Goal: Task Accomplishment & Management: Manage account settings

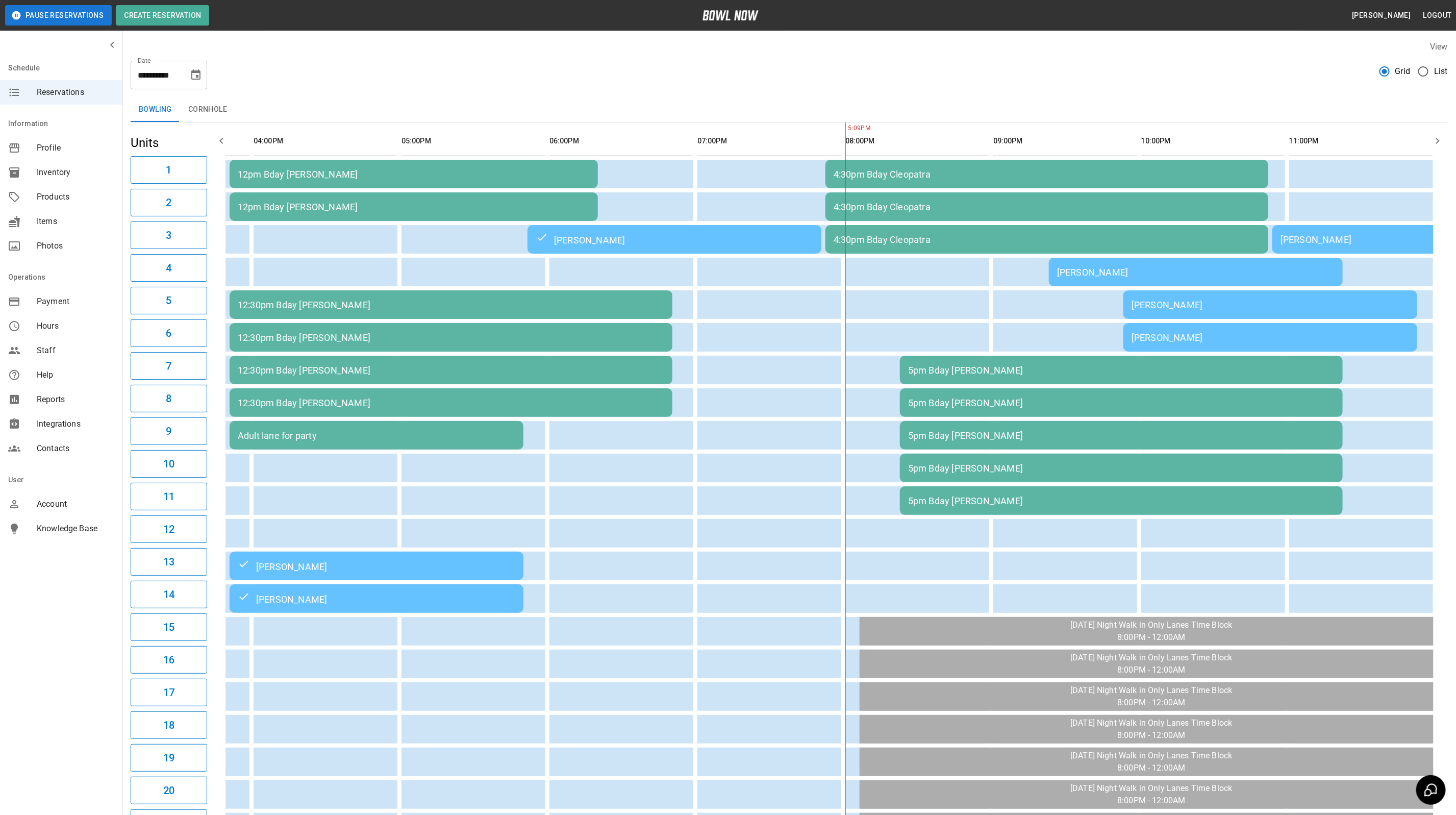
scroll to position [0, 570]
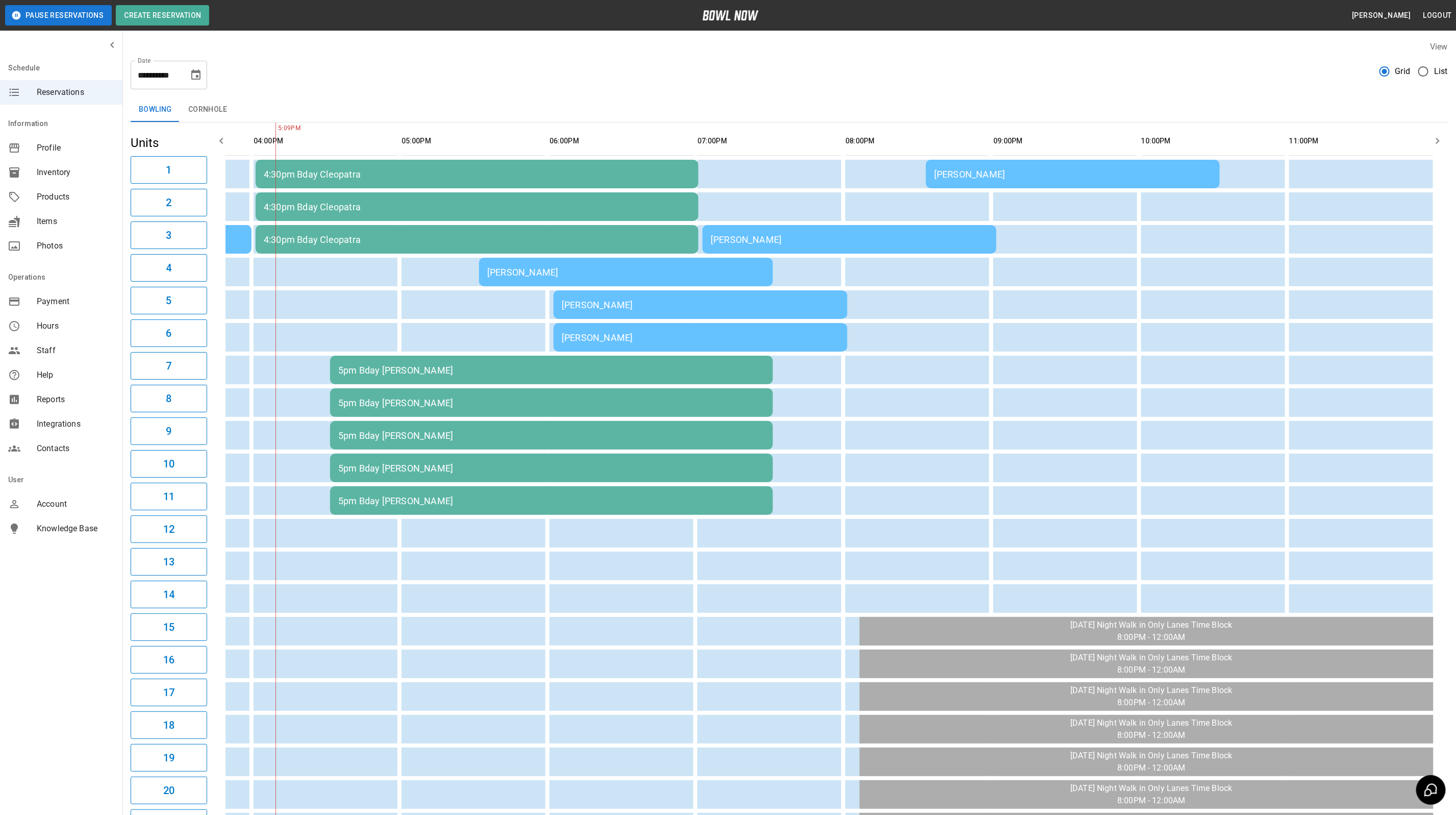
click at [661, 260] on td "[PERSON_NAME]" at bounding box center [626, 271] width 294 height 29
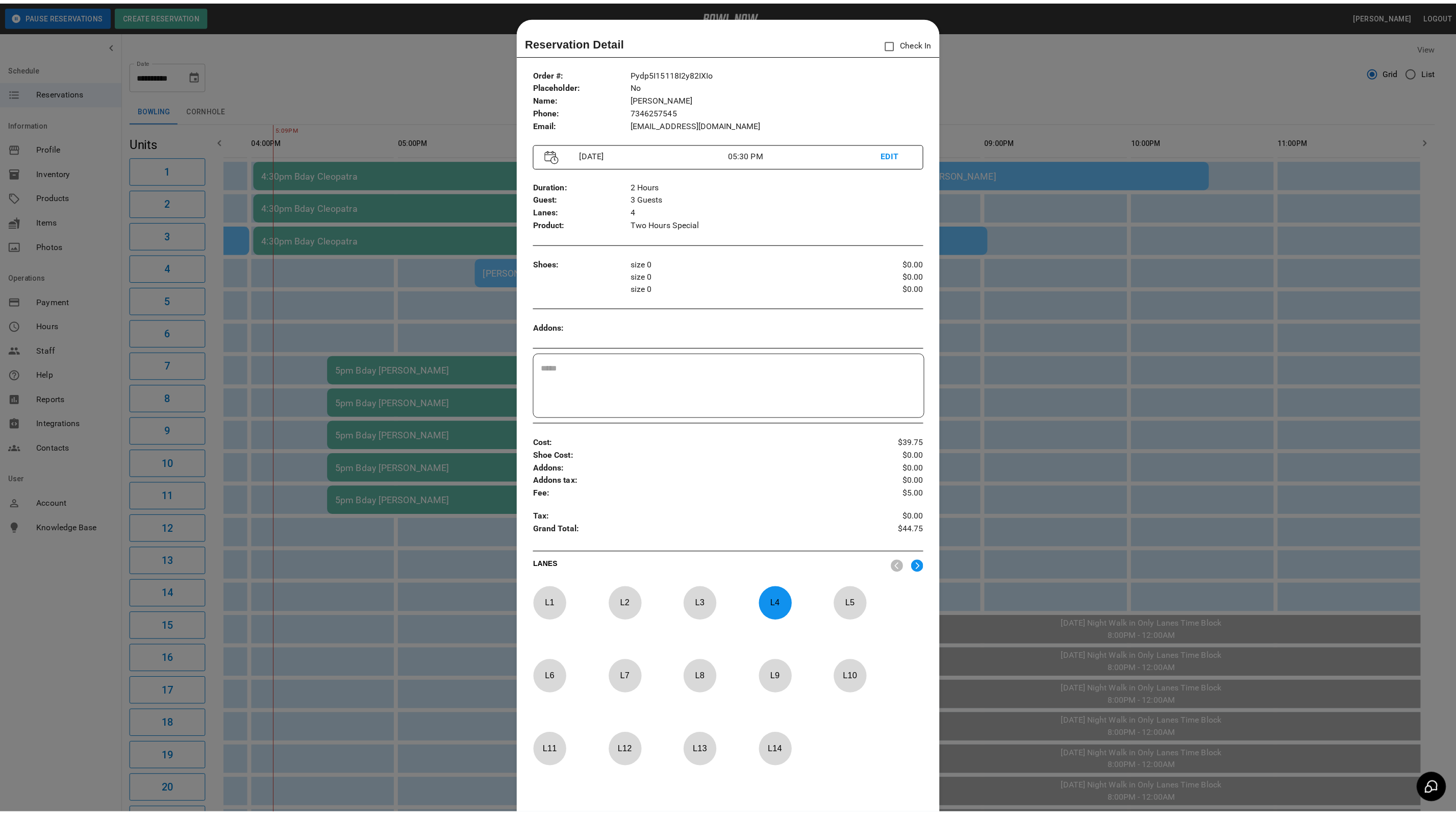
scroll to position [16, 0]
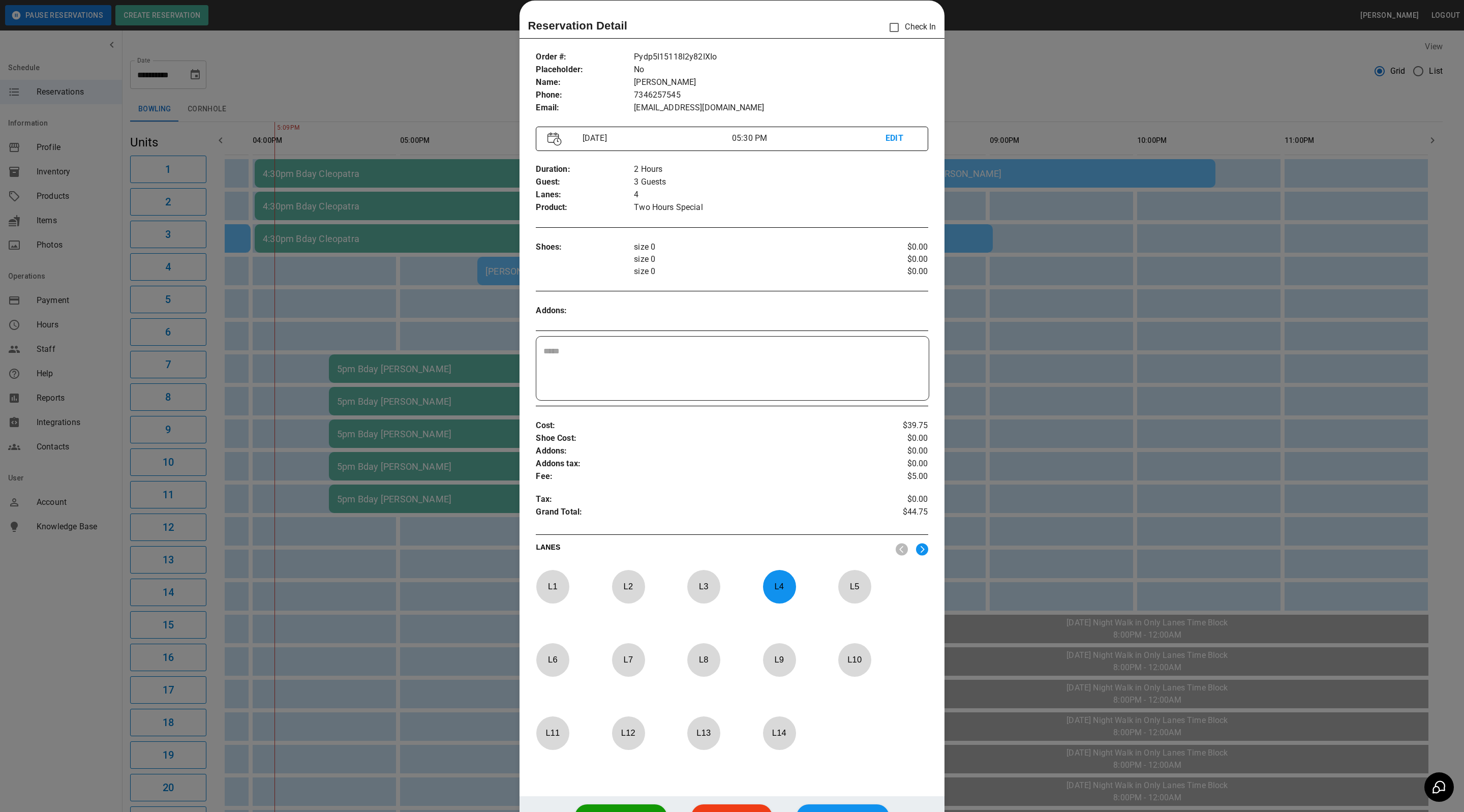
drag, startPoint x: 963, startPoint y: 48, endPoint x: 916, endPoint y: 116, distance: 82.7
click at [963, 48] on div at bounding box center [732, 406] width 1464 height 812
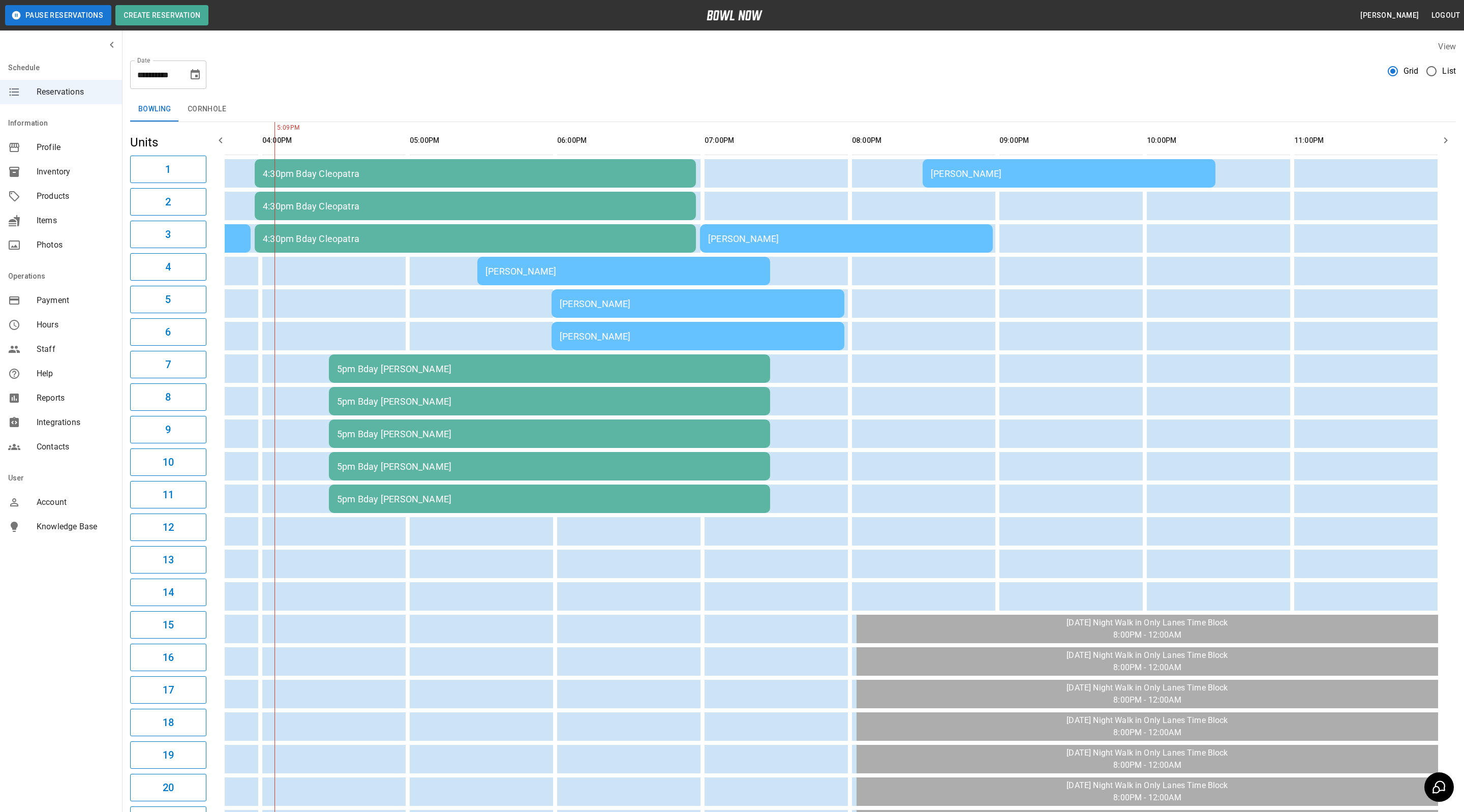
scroll to position [0, 555]
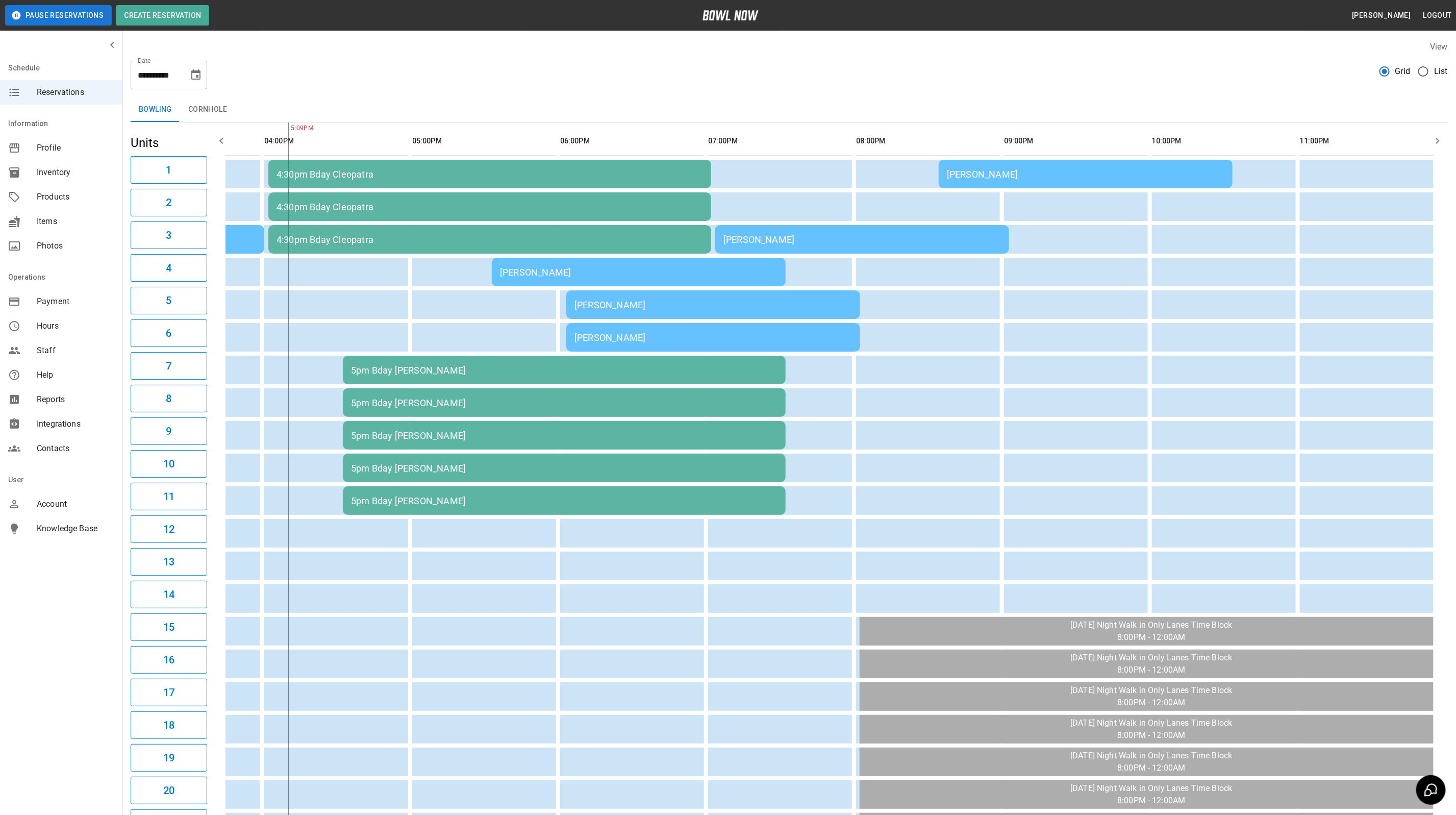
click at [692, 301] on div "[PERSON_NAME]" at bounding box center [713, 305] width 277 height 11
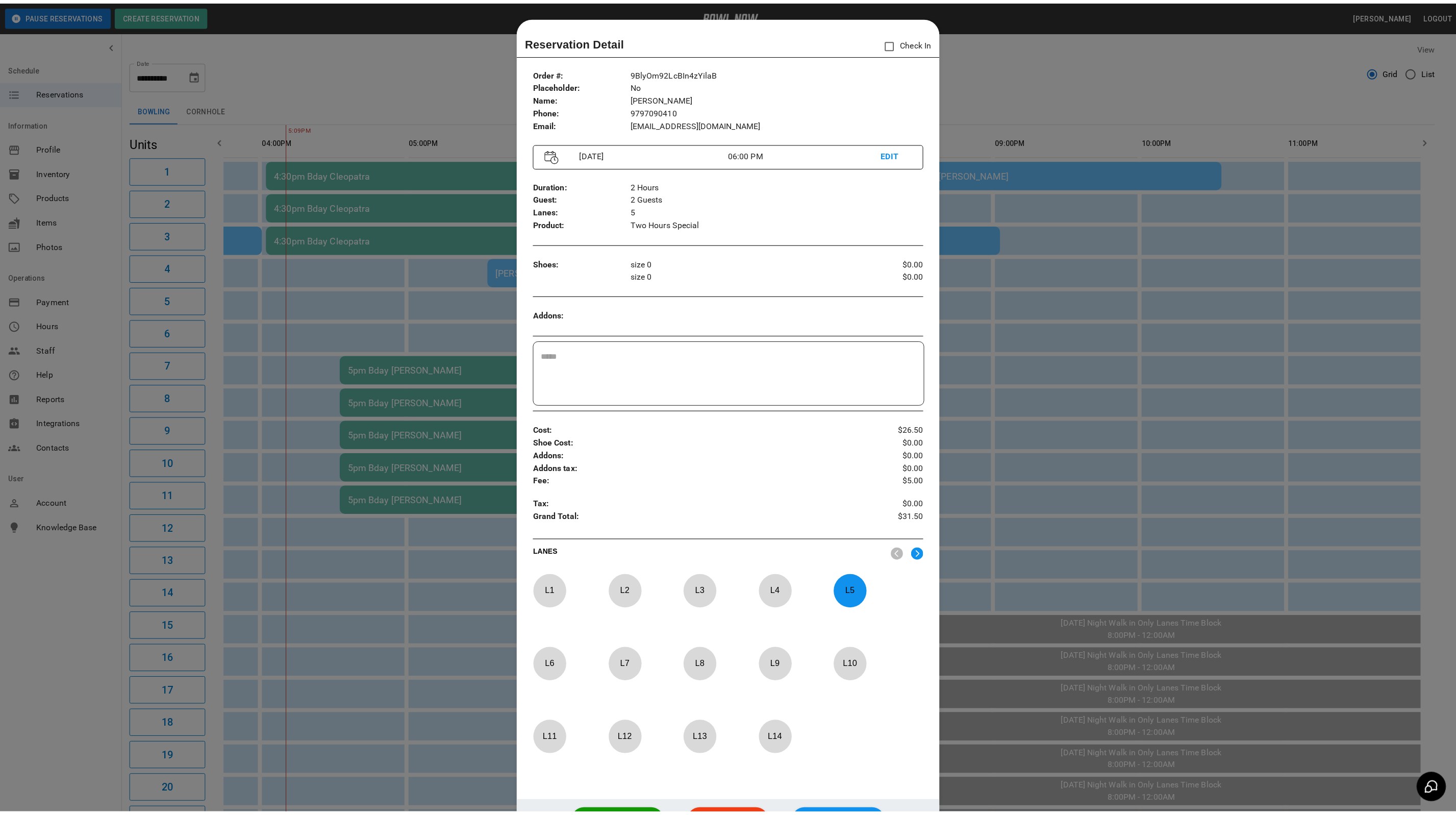
scroll to position [16, 0]
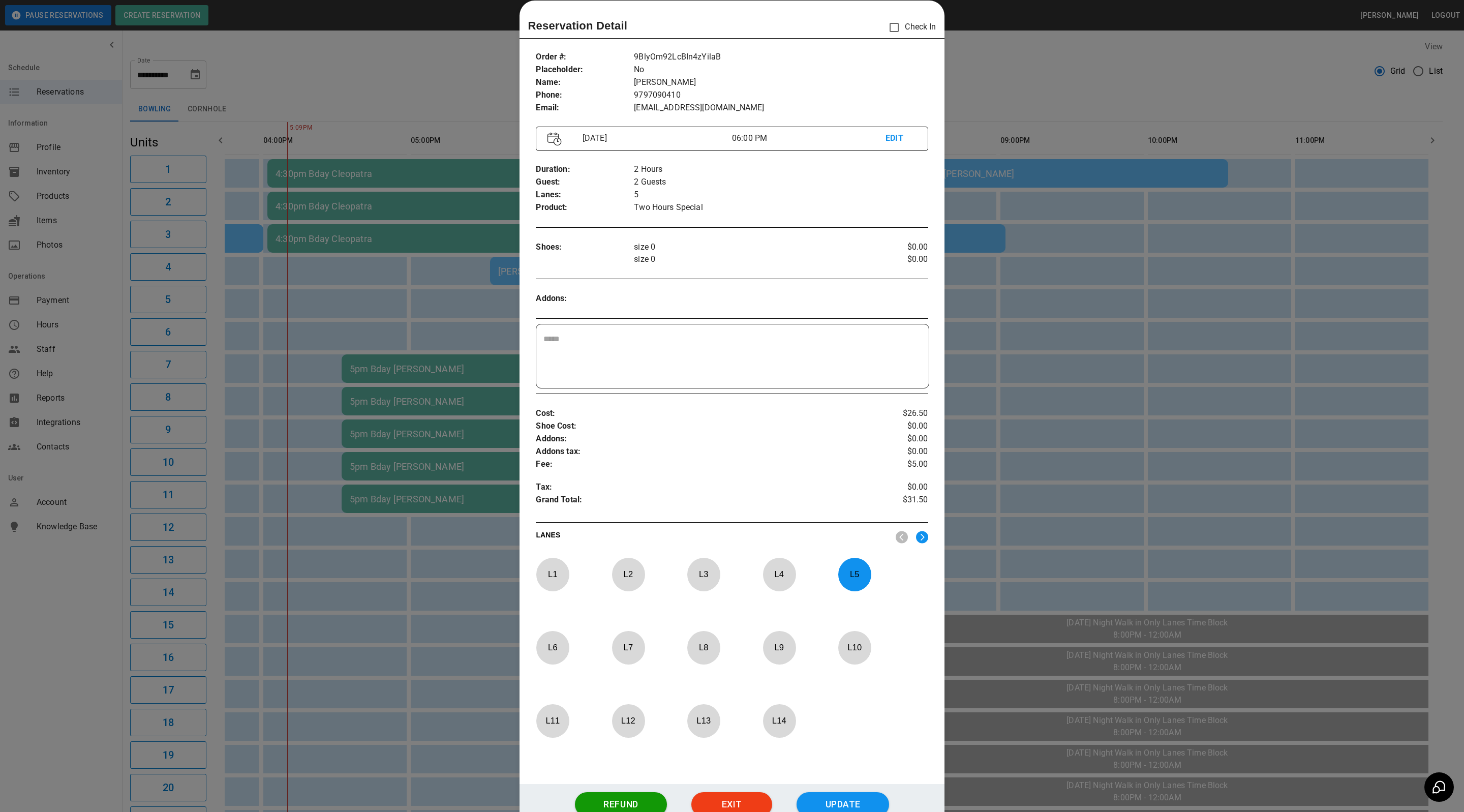
drag, startPoint x: 1034, startPoint y: 73, endPoint x: 996, endPoint y: 95, distance: 43.9
click at [1034, 73] on div at bounding box center [732, 406] width 1464 height 812
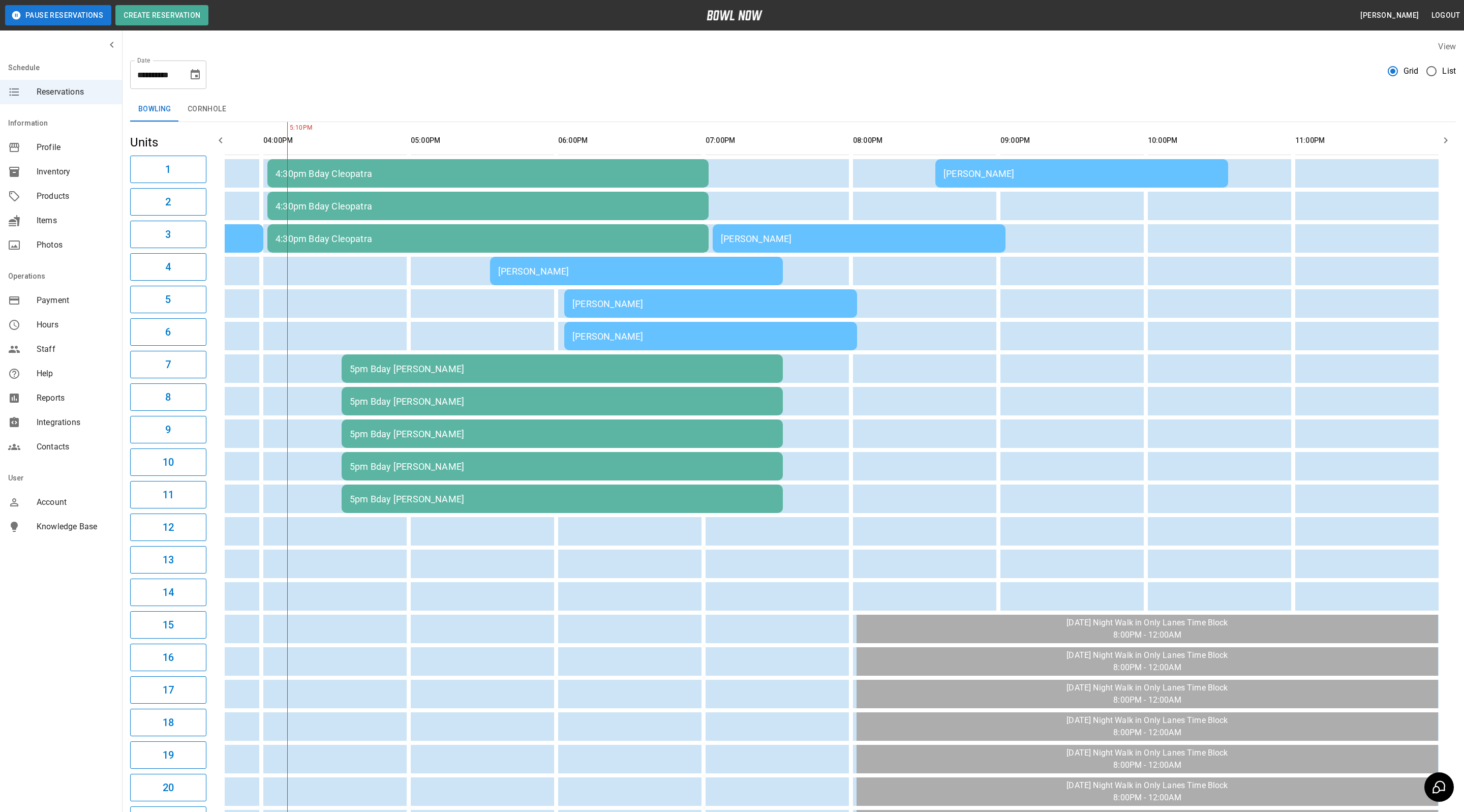
scroll to position [0, 531]
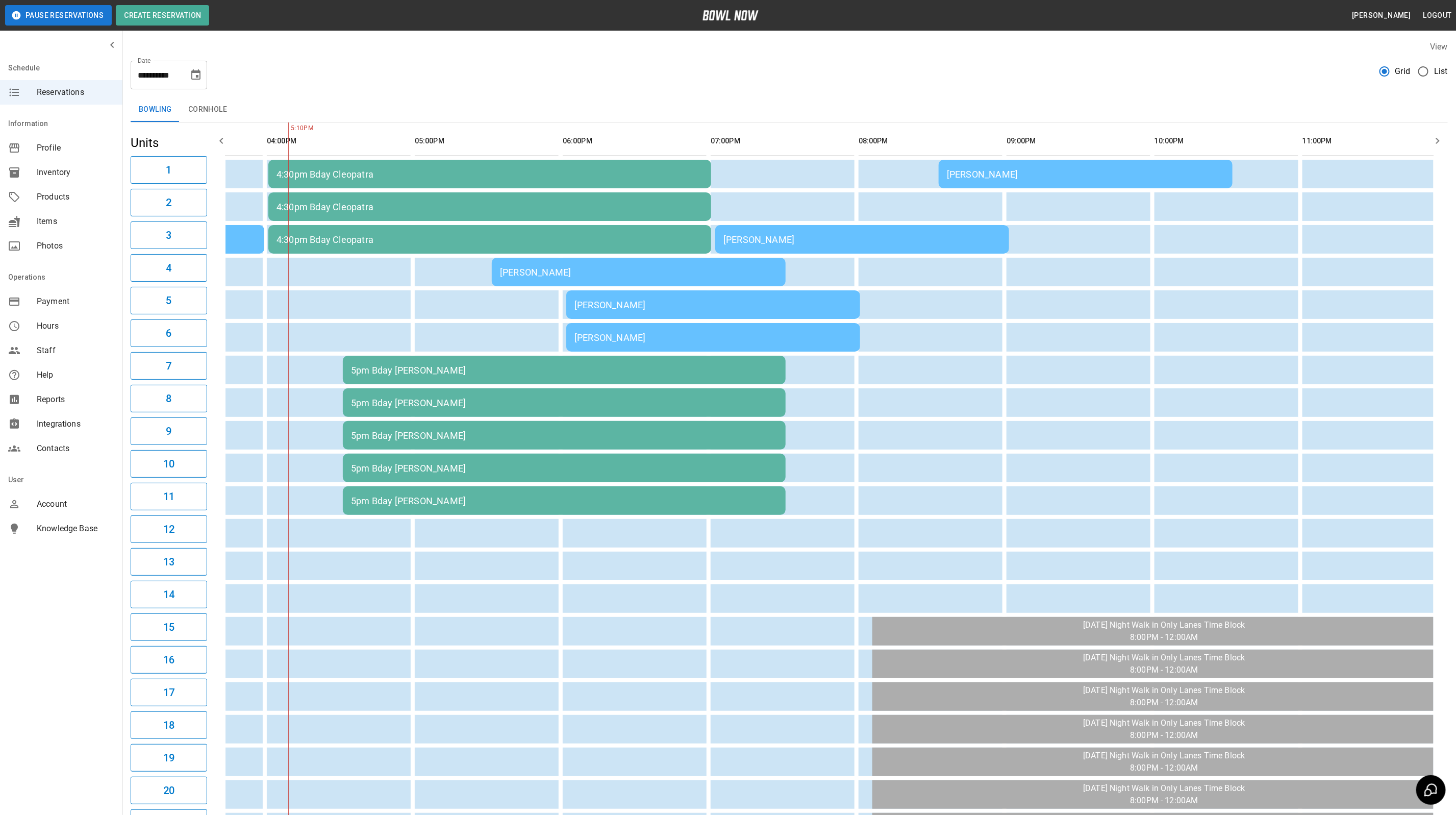
click at [644, 332] on div "[PERSON_NAME]" at bounding box center [713, 337] width 277 height 11
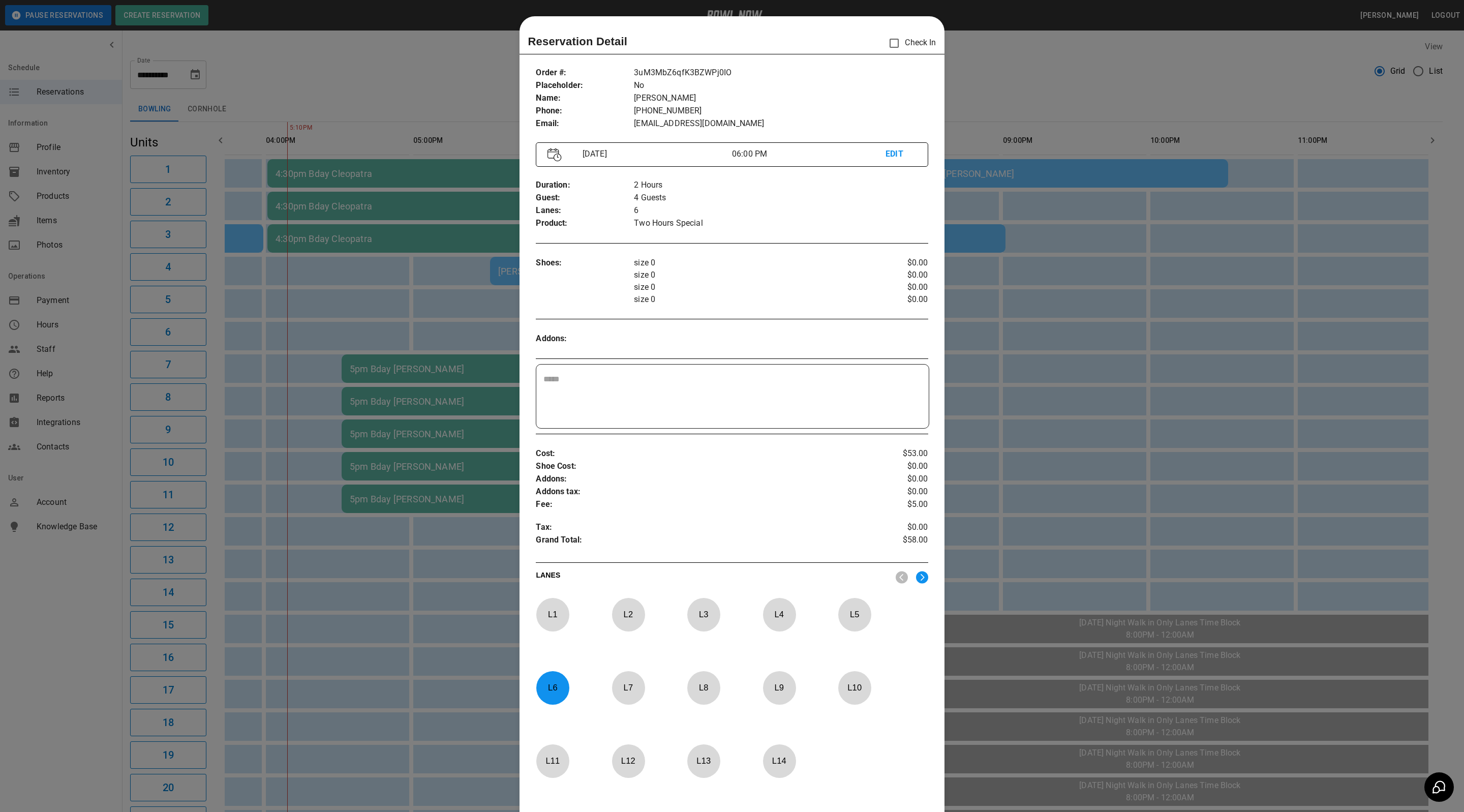
scroll to position [16, 0]
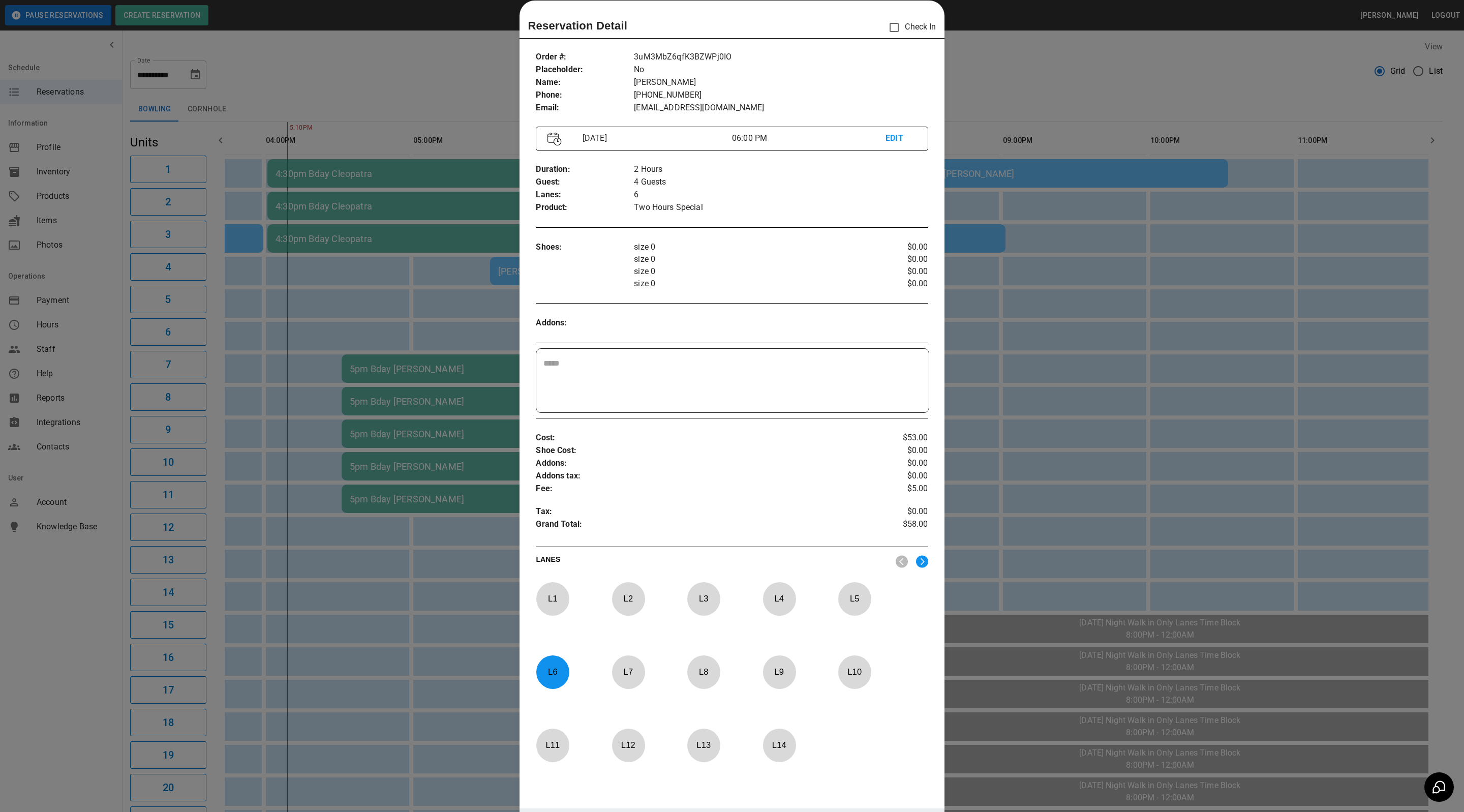
click at [1118, 65] on div at bounding box center [732, 406] width 1464 height 812
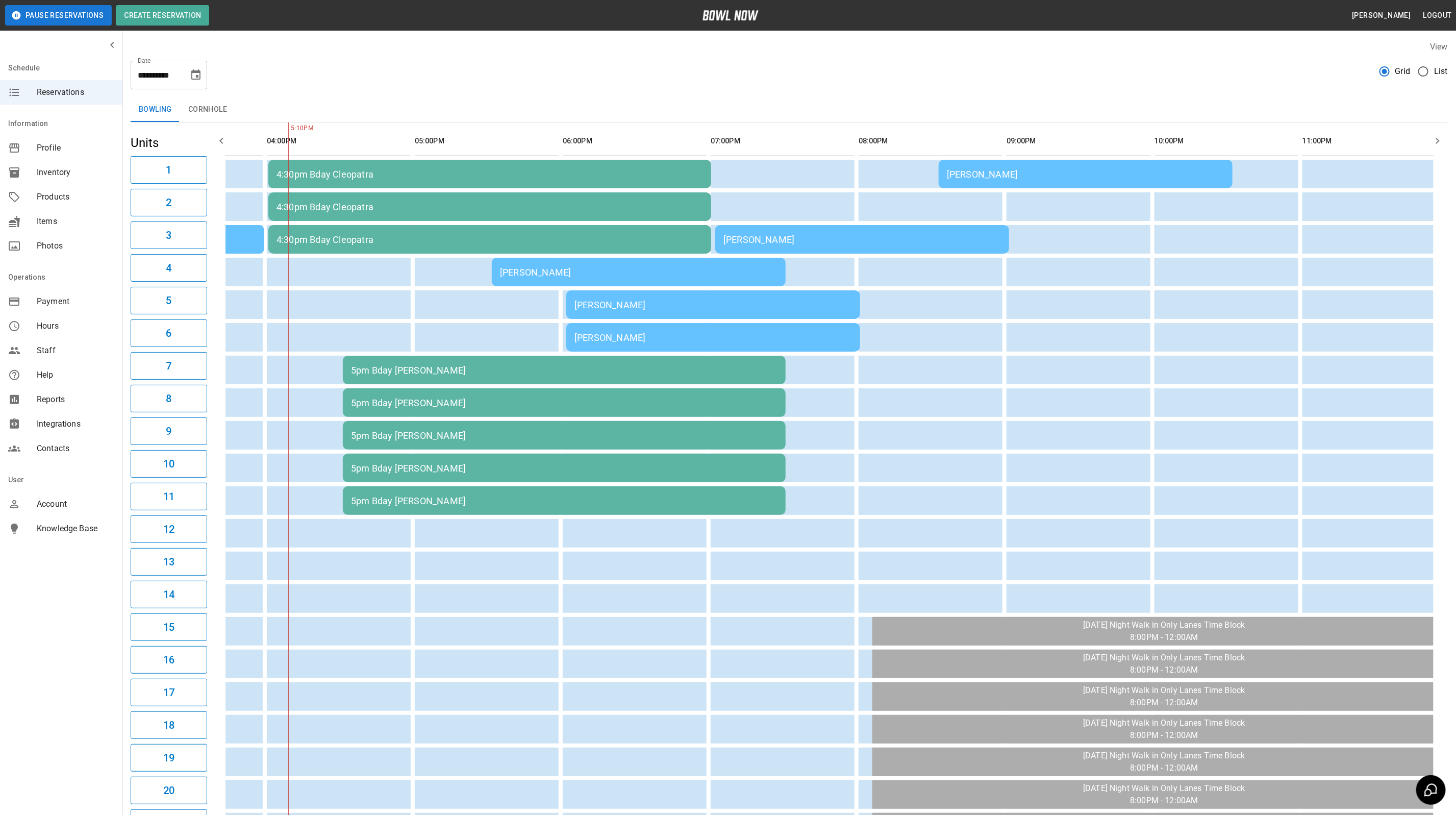
click at [917, 238] on div "[PERSON_NAME]" at bounding box center [862, 240] width 277 height 11
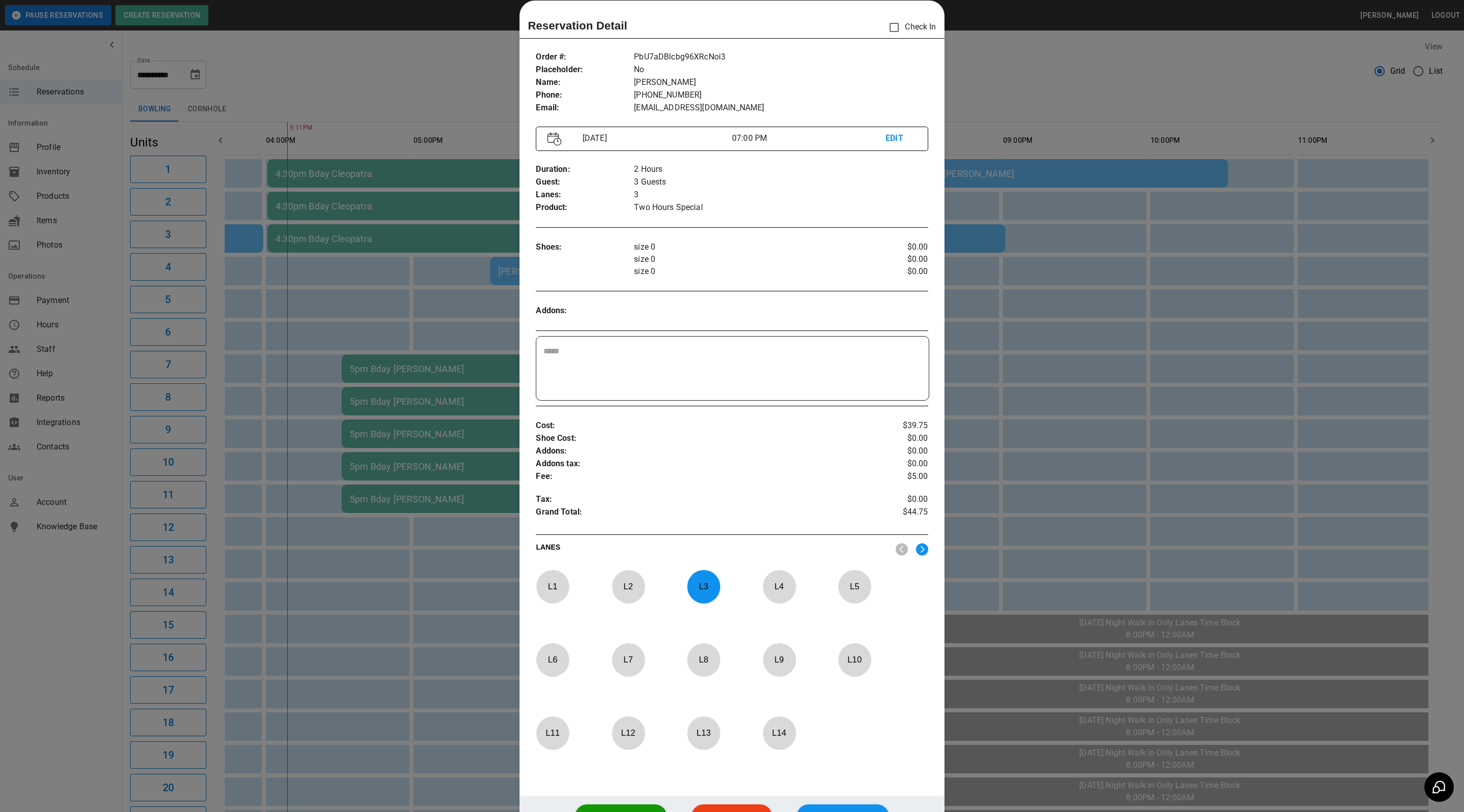
click at [1127, 100] on div at bounding box center [732, 406] width 1464 height 812
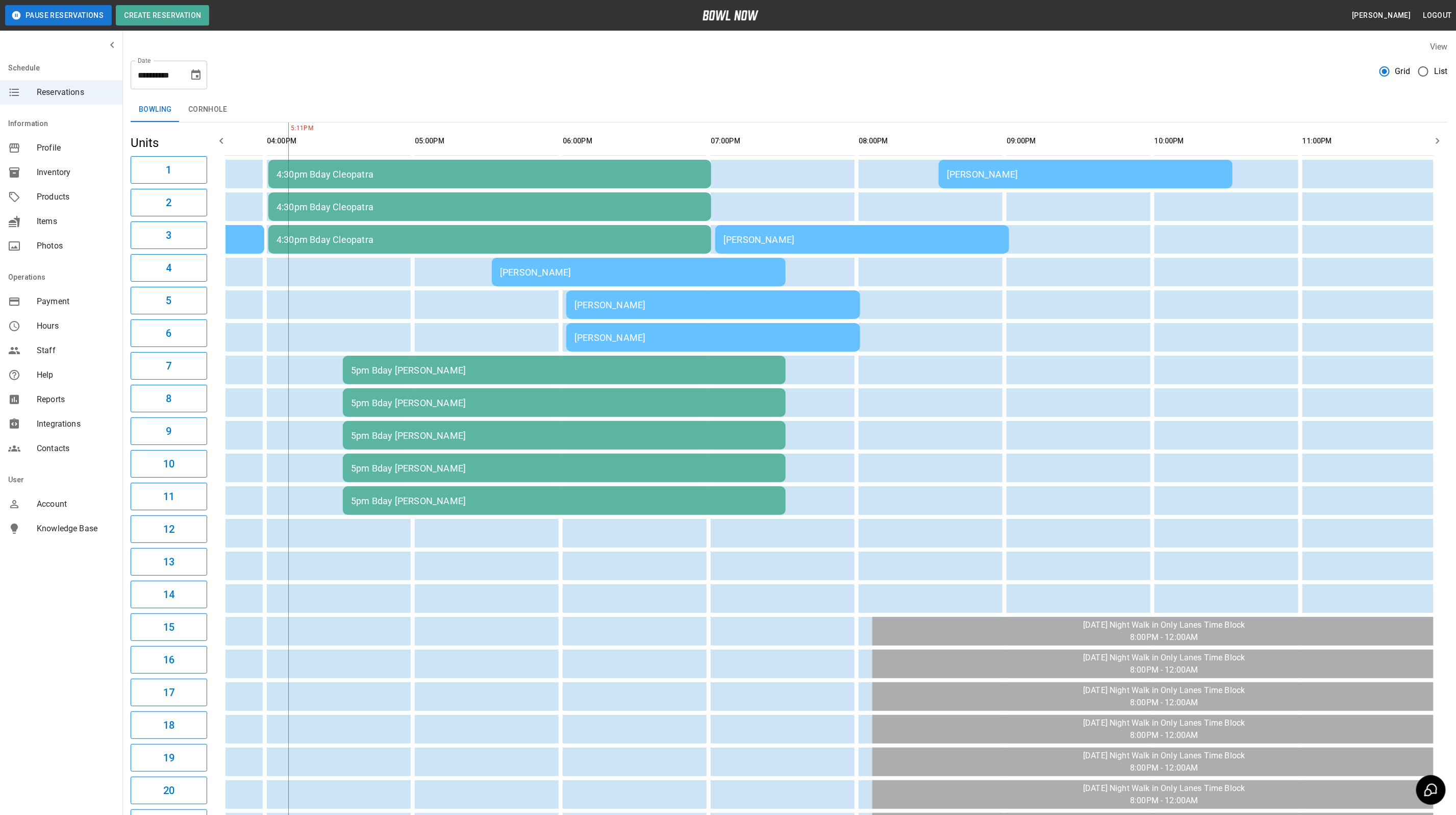
click at [1086, 181] on td "[PERSON_NAME]" at bounding box center [1086, 174] width 294 height 29
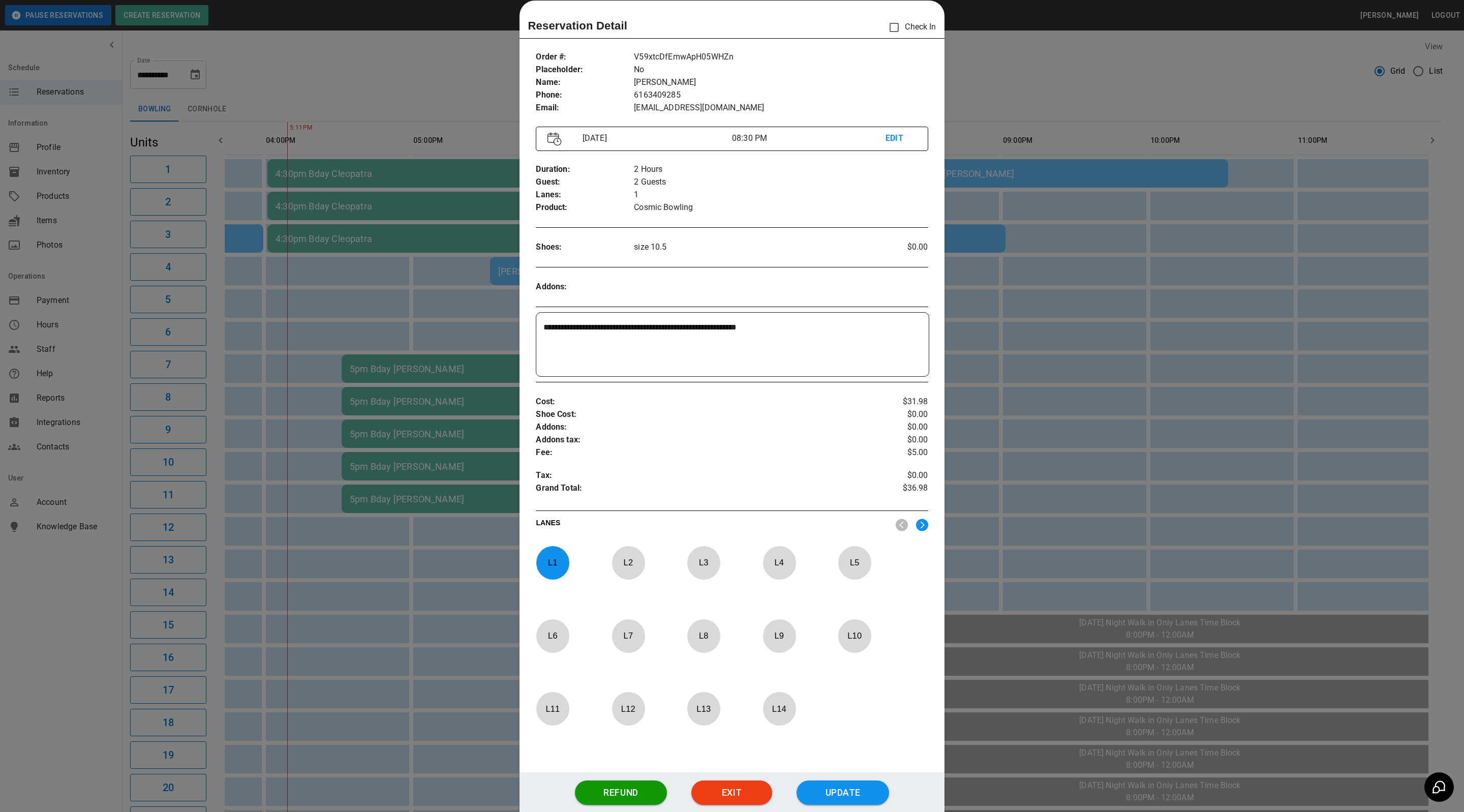
click at [1056, 54] on div at bounding box center [732, 406] width 1464 height 812
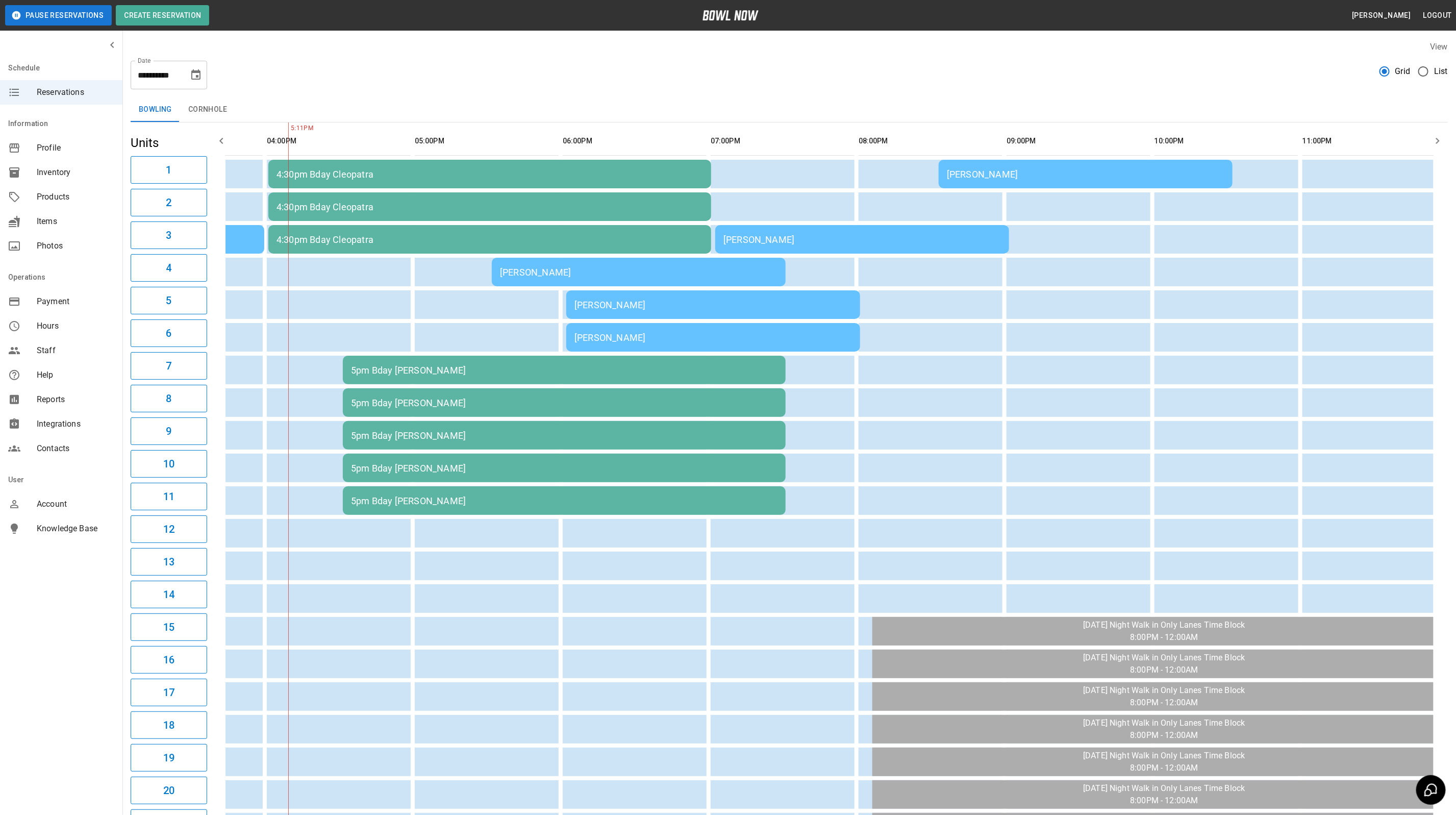
click at [1095, 172] on div "[PERSON_NAME]" at bounding box center [1086, 174] width 277 height 11
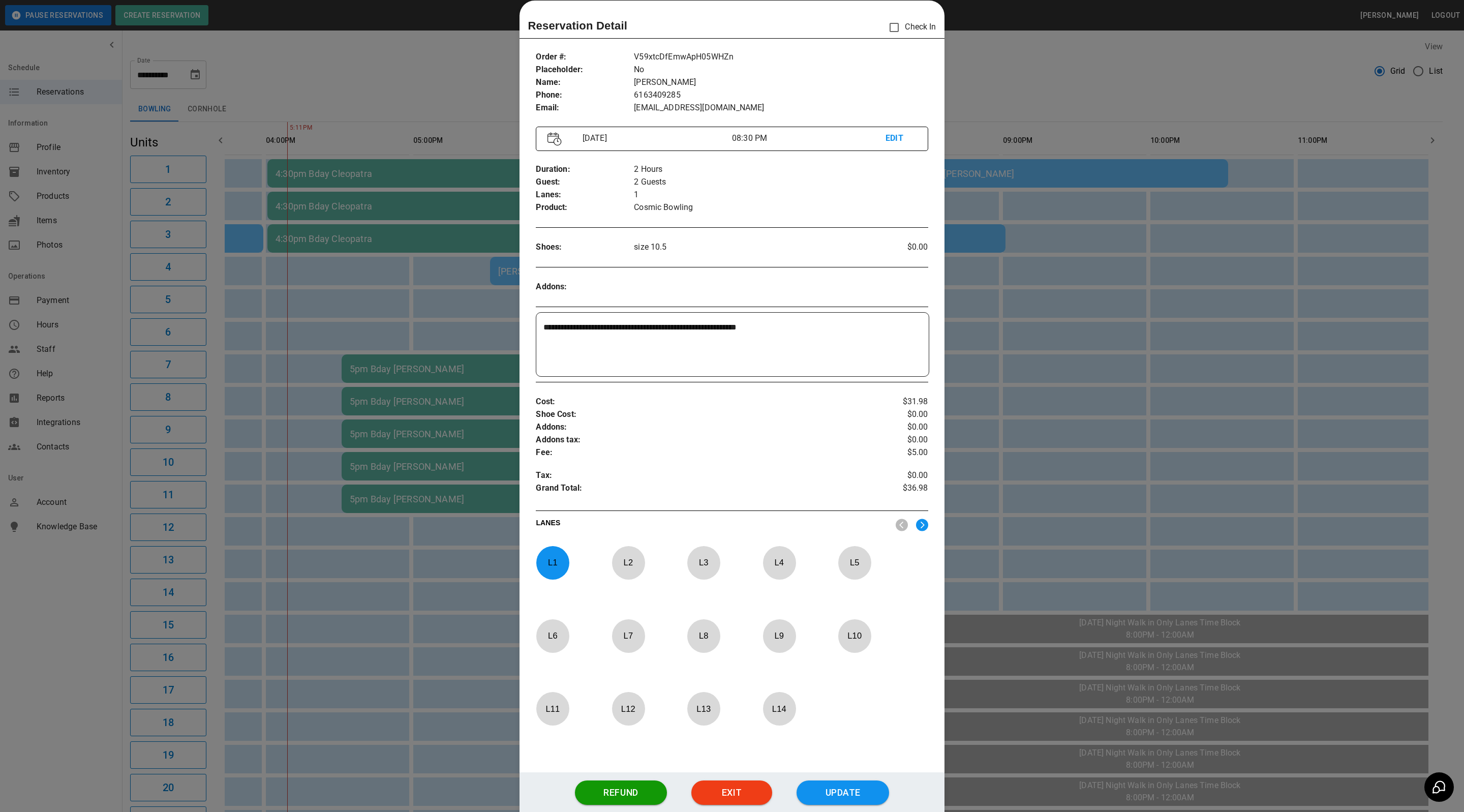
click at [1074, 77] on div at bounding box center [732, 406] width 1464 height 812
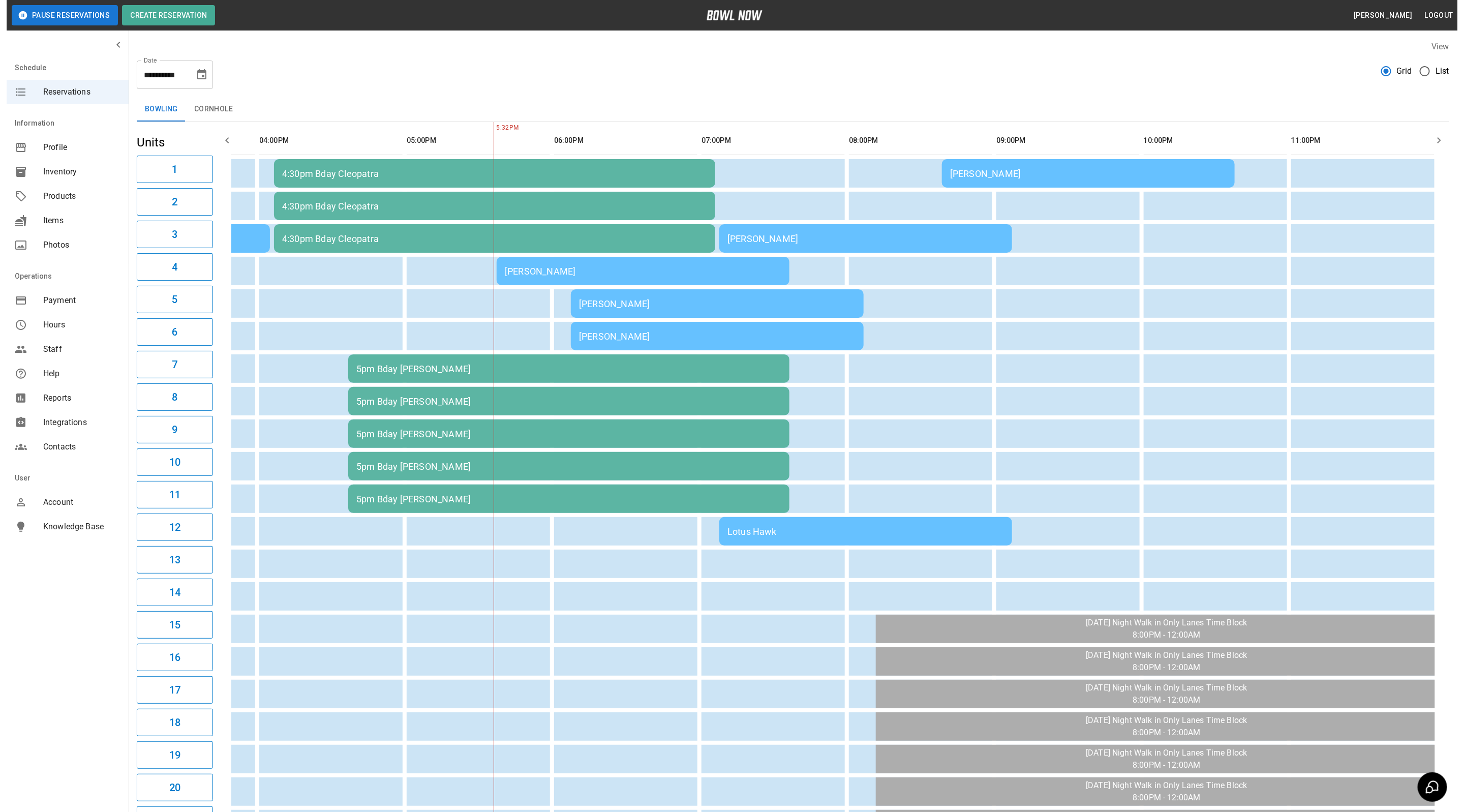
scroll to position [0, 544]
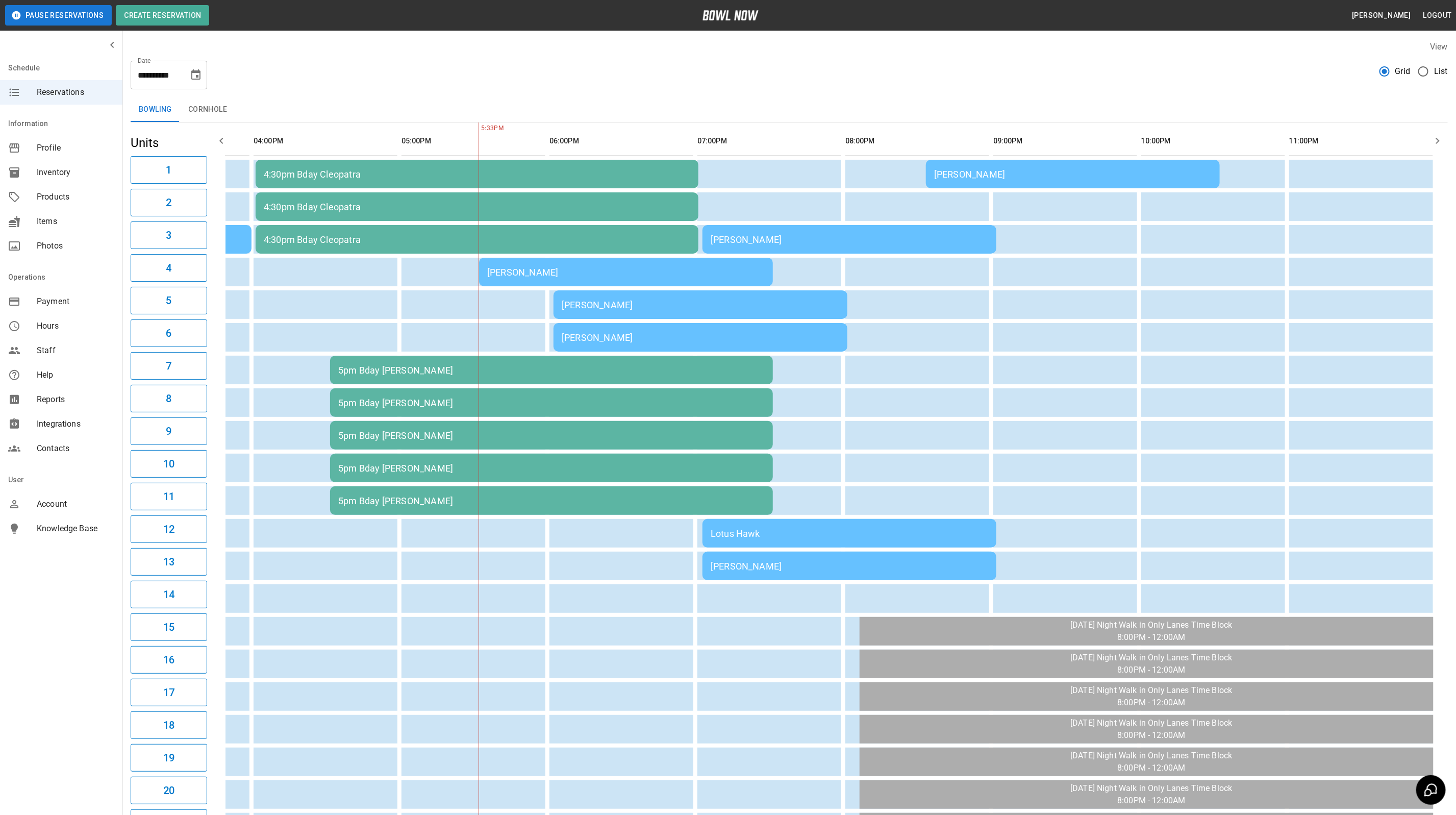
click at [778, 538] on td "Lotus Hawk" at bounding box center [849, 533] width 294 height 29
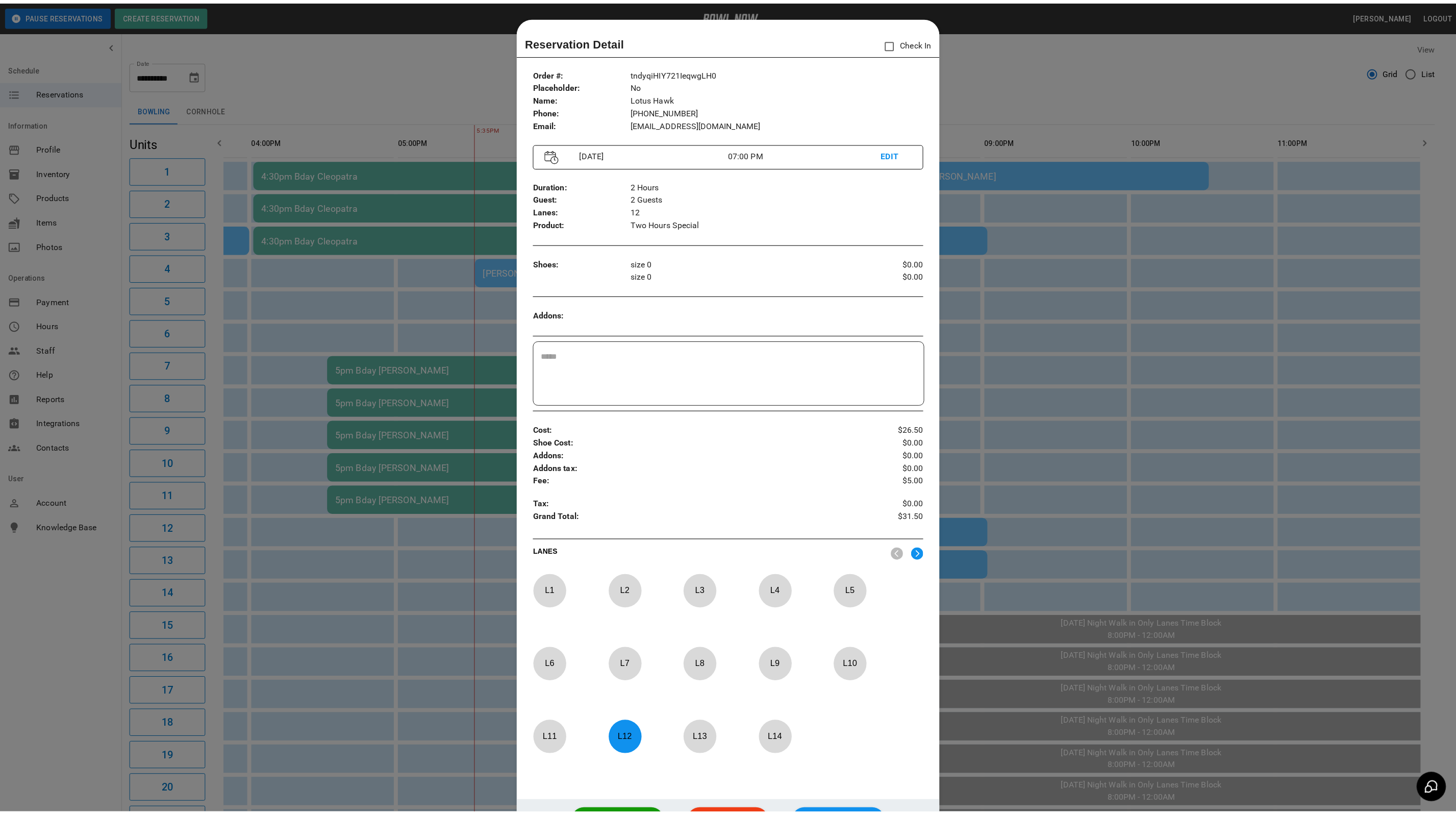
scroll to position [16, 0]
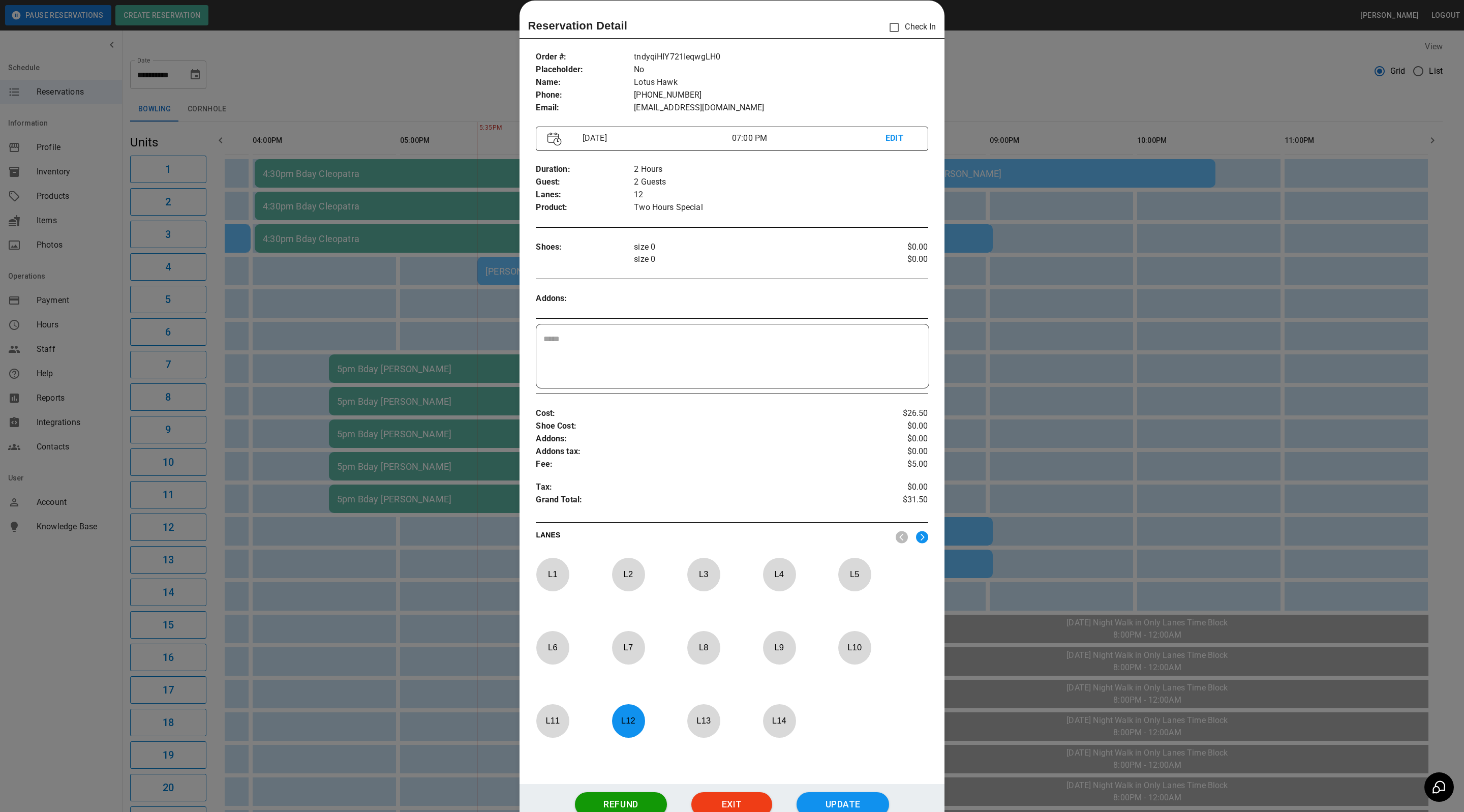
click at [1167, 67] on div at bounding box center [732, 406] width 1464 height 812
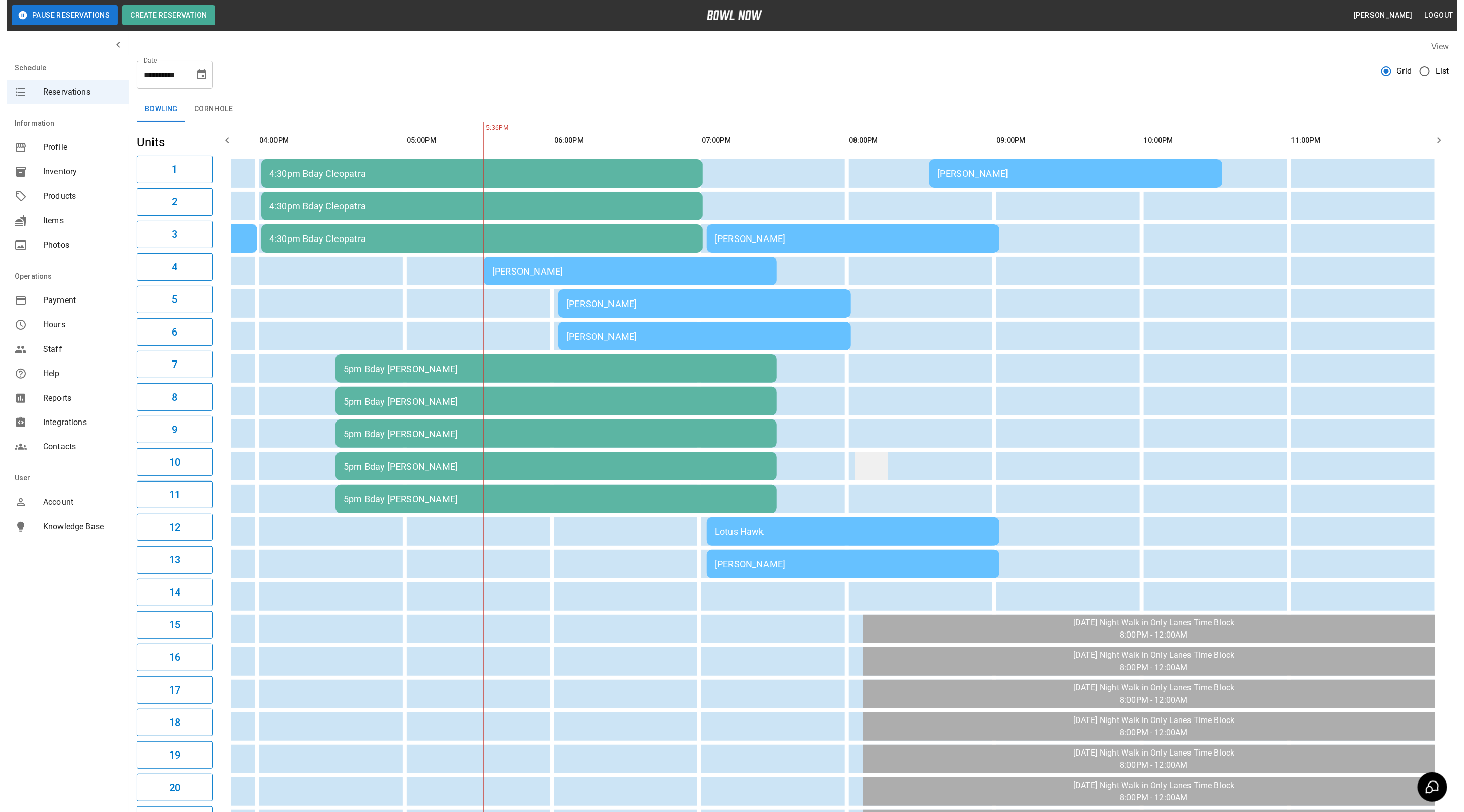
scroll to position [0, 555]
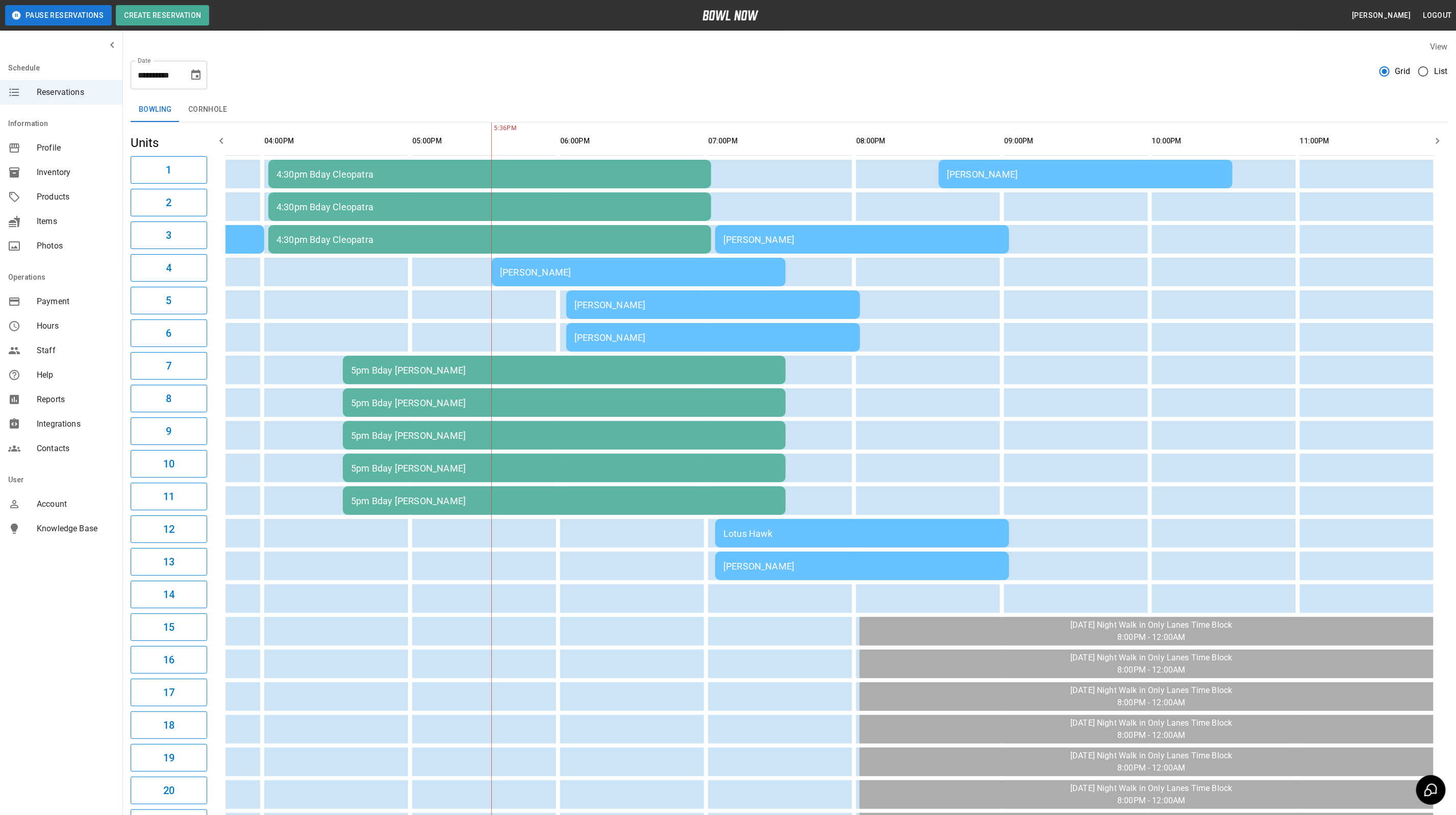
click at [836, 565] on div "[PERSON_NAME]" at bounding box center [862, 566] width 277 height 11
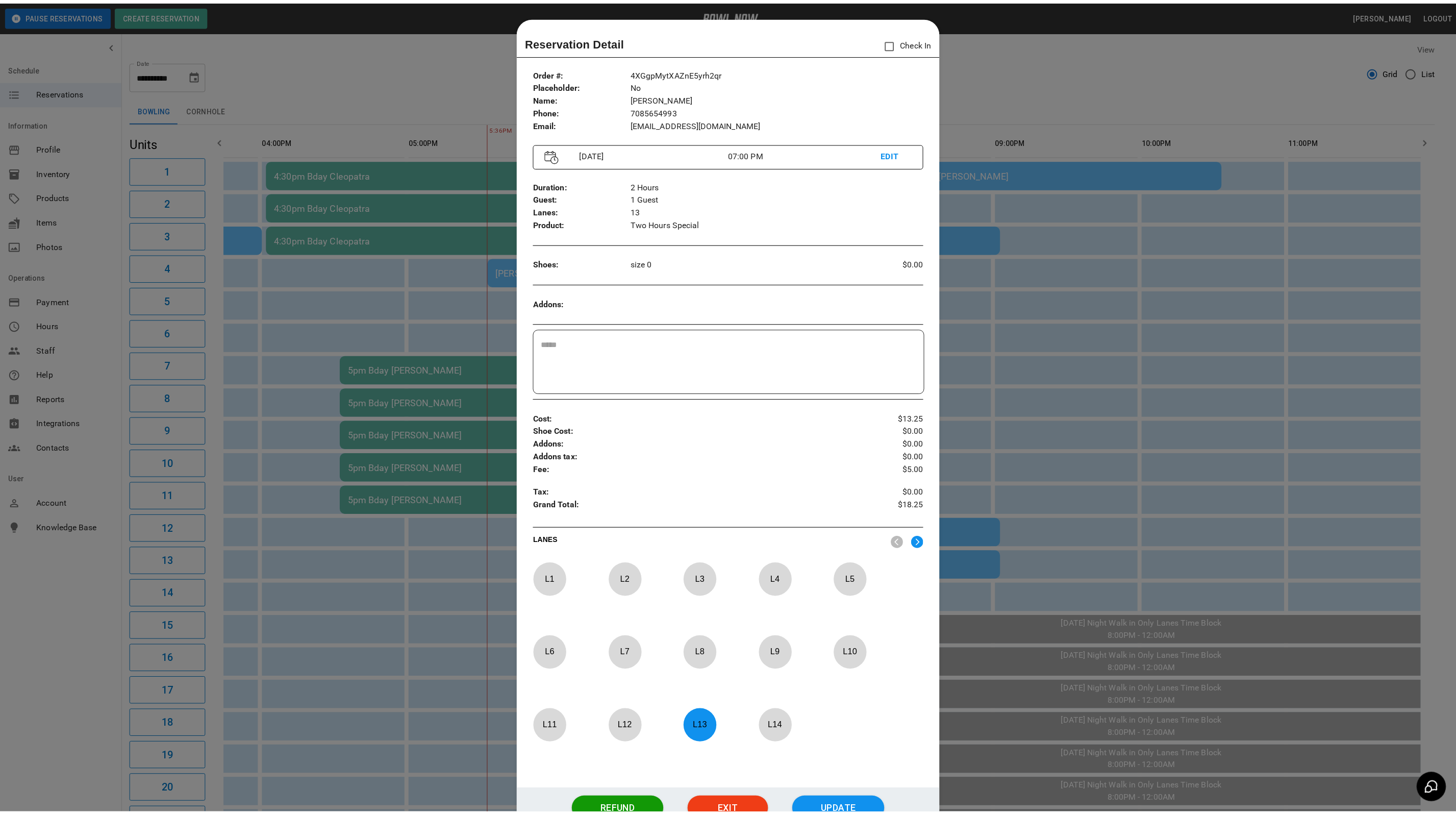
scroll to position [16, 0]
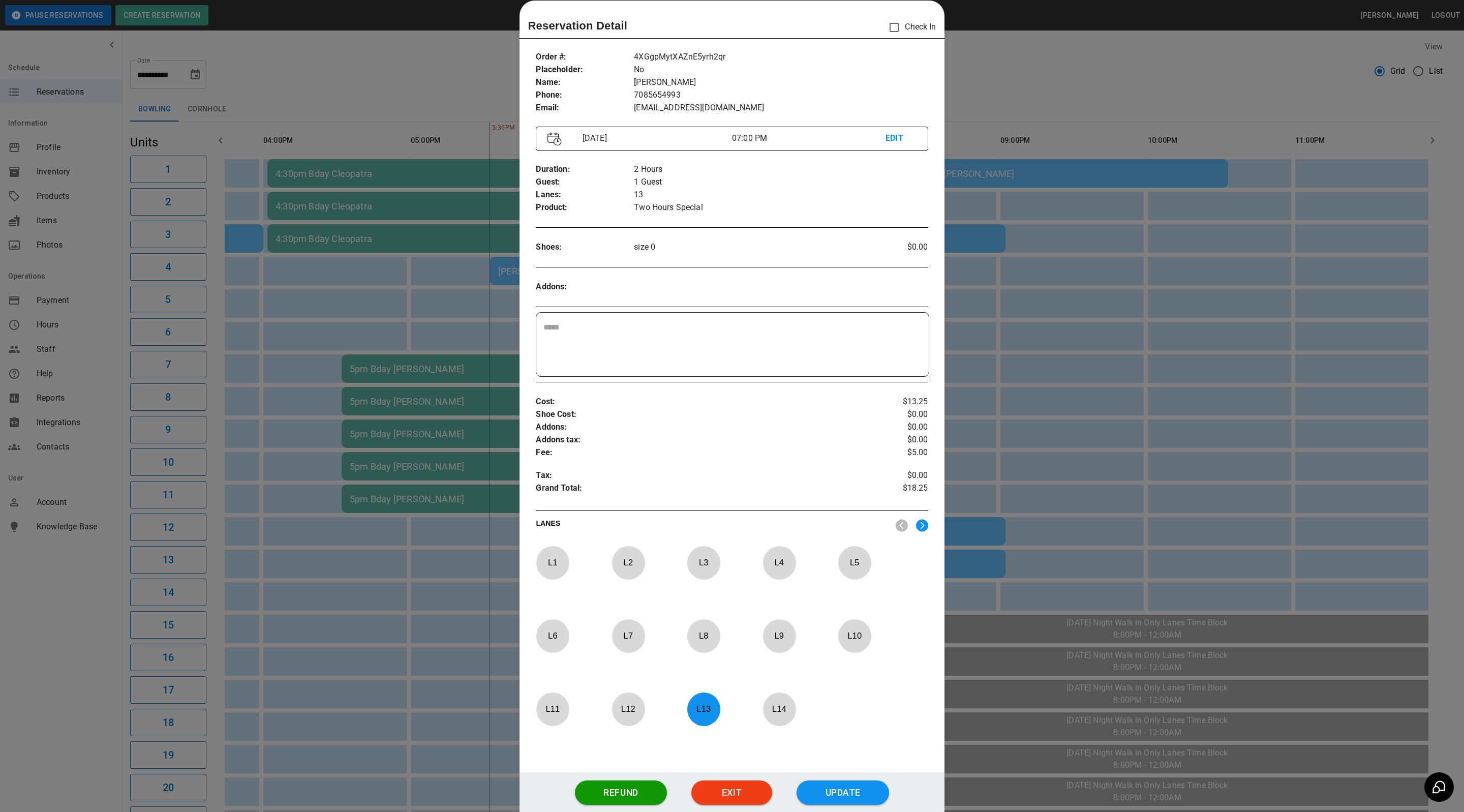
click at [978, 79] on div at bounding box center [732, 406] width 1464 height 812
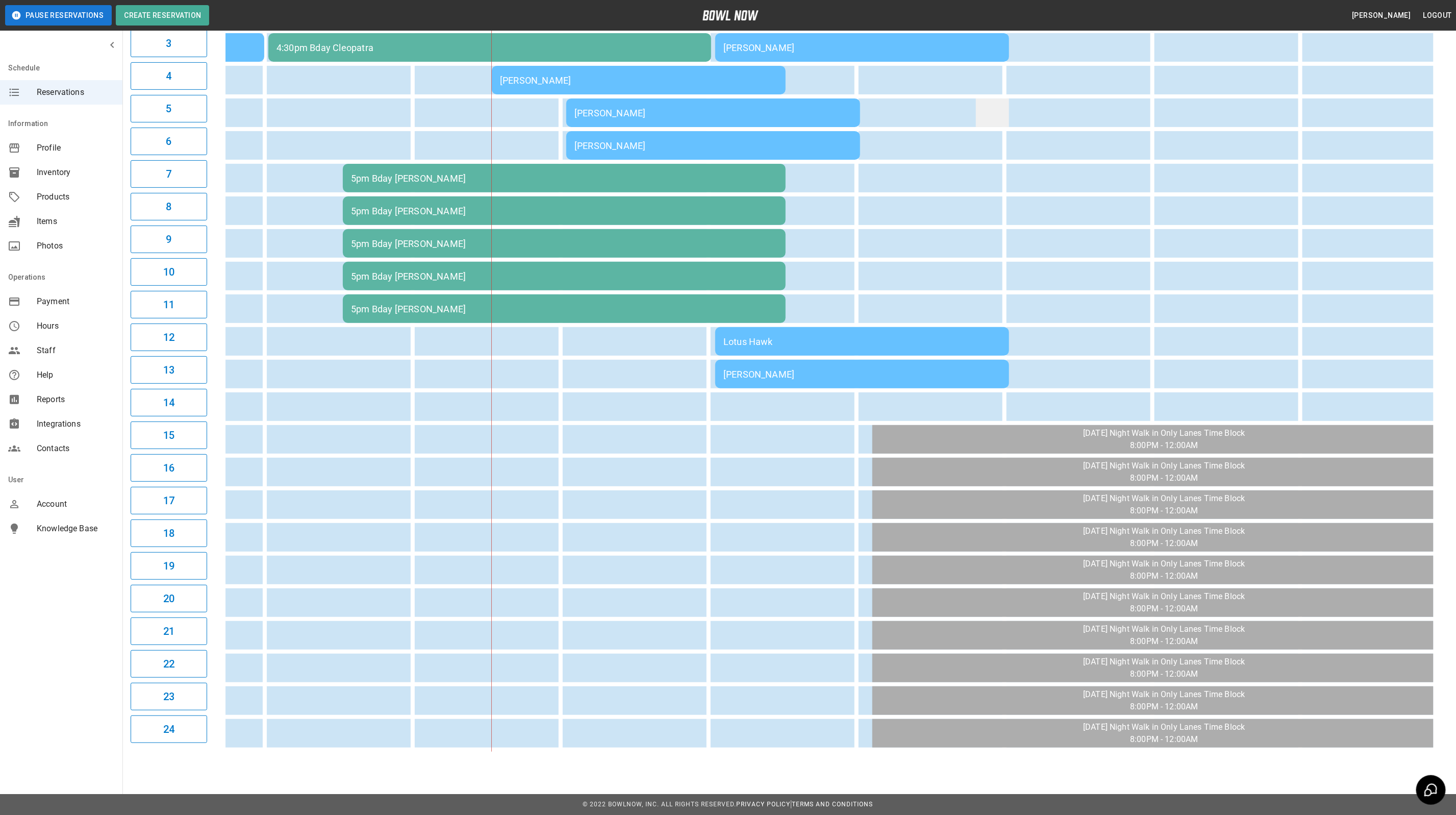
scroll to position [0, 0]
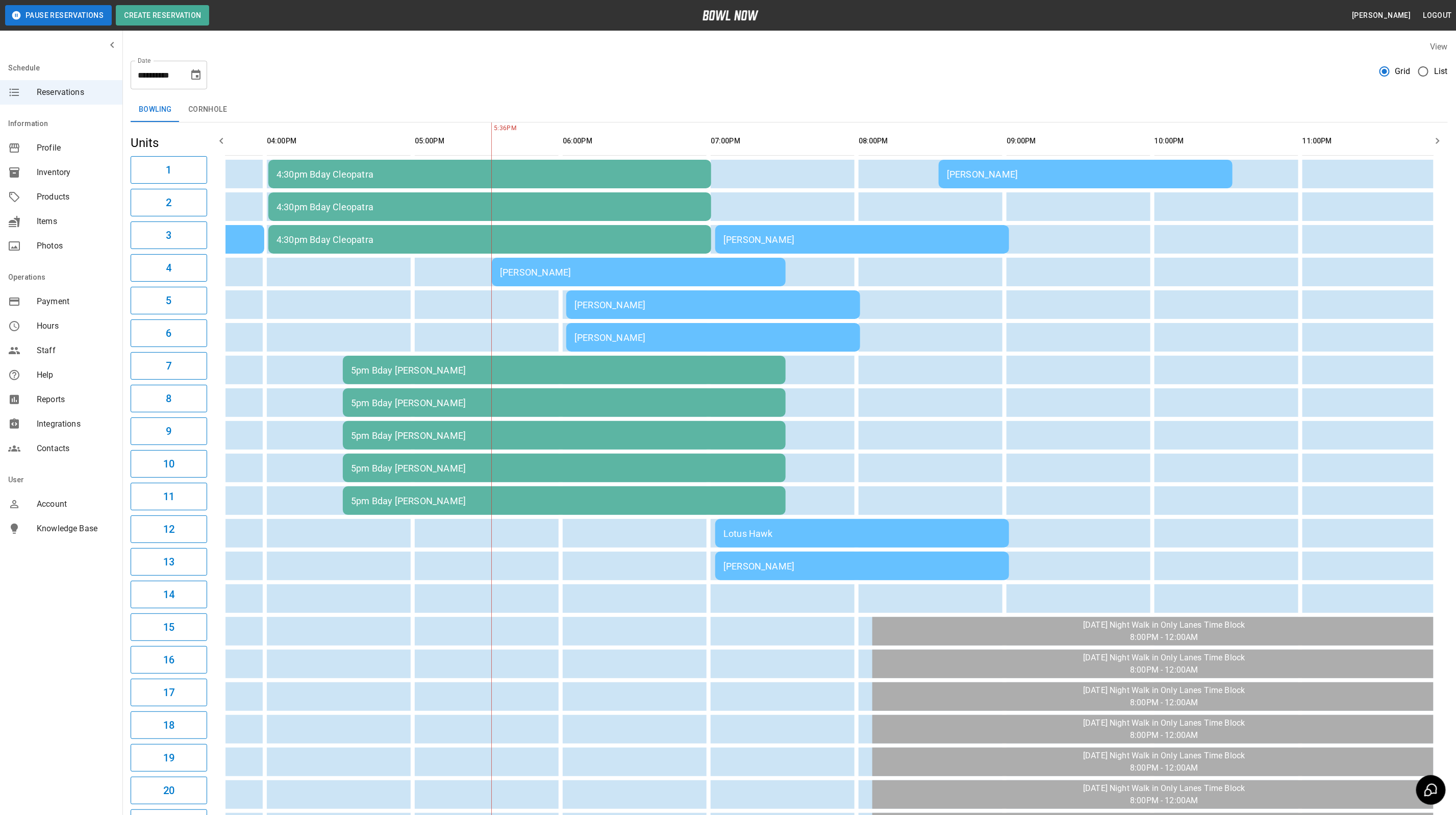
click at [55, 15] on button "Pause Reservations" at bounding box center [58, 15] width 107 height 21
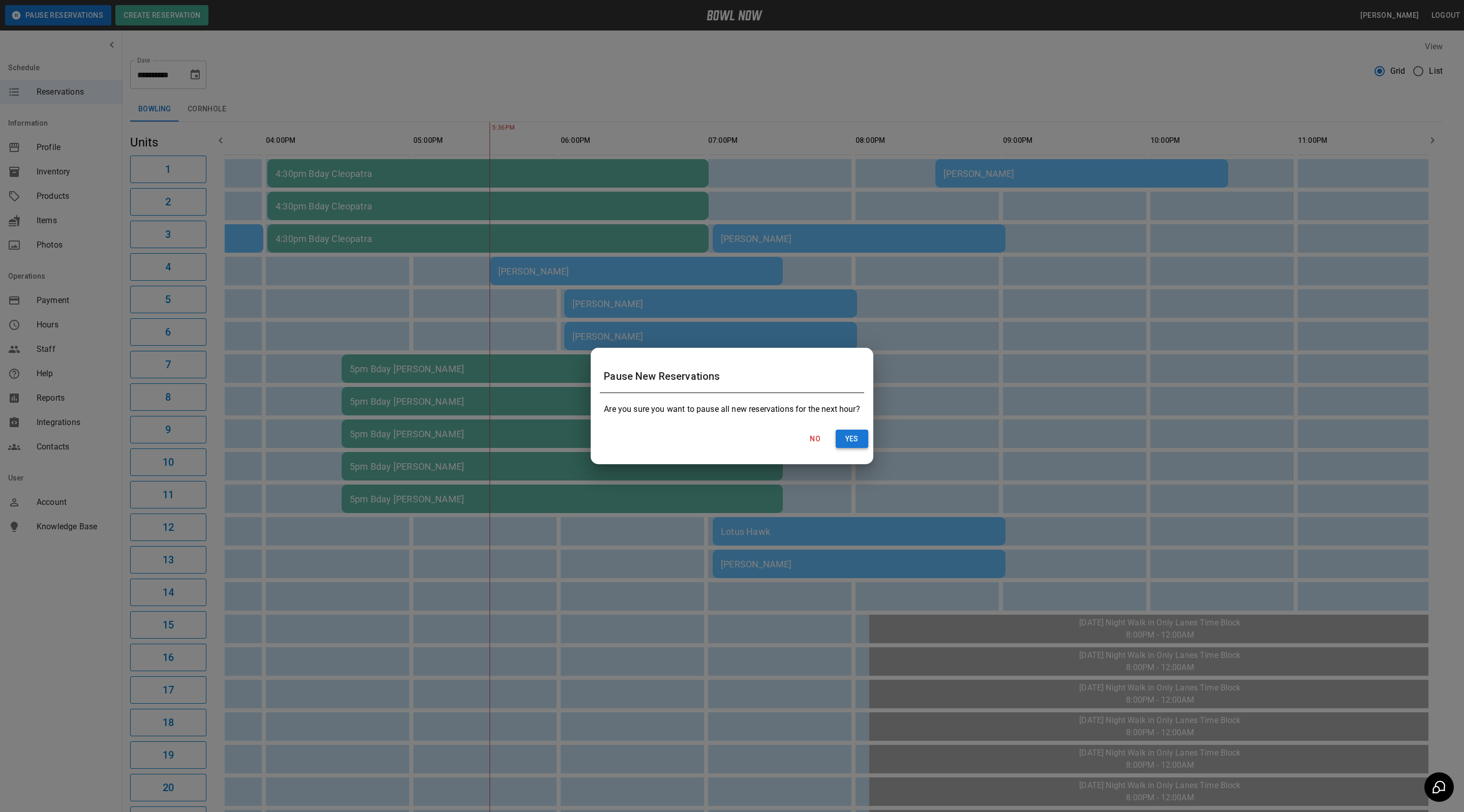
click at [857, 432] on button "Yes" at bounding box center [852, 439] width 32 height 19
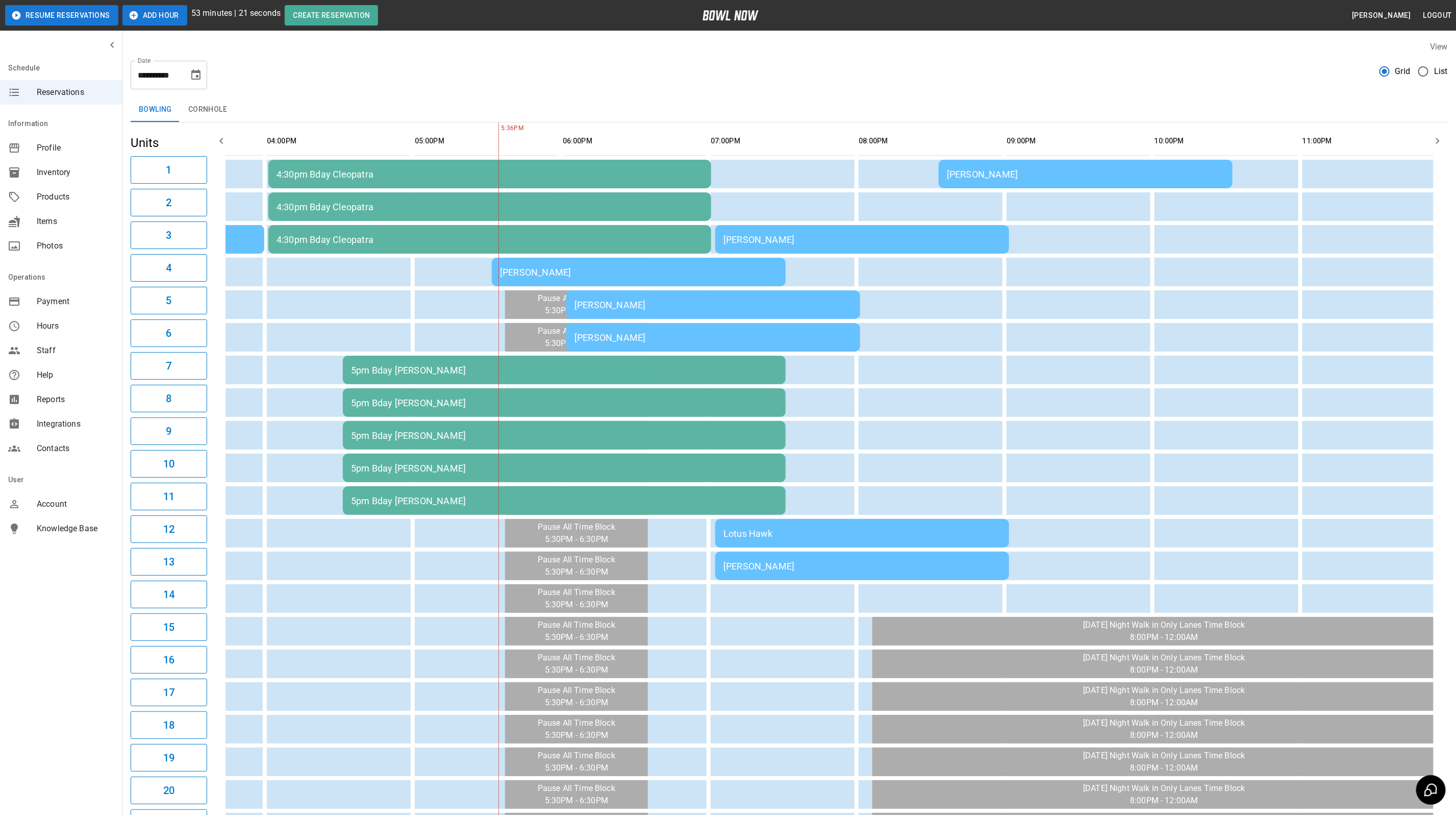
click at [141, 17] on button "Add Hour" at bounding box center [155, 15] width 65 height 21
